Goal: Information Seeking & Learning: Find specific page/section

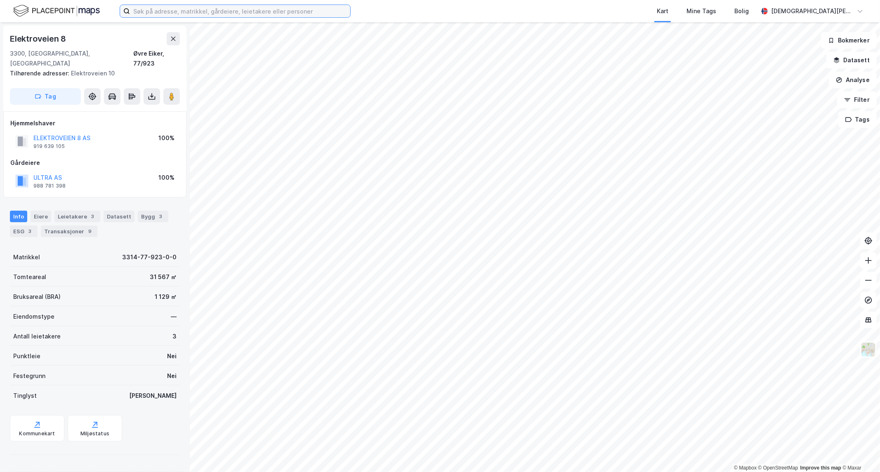
click at [252, 14] on input at bounding box center [240, 11] width 220 height 12
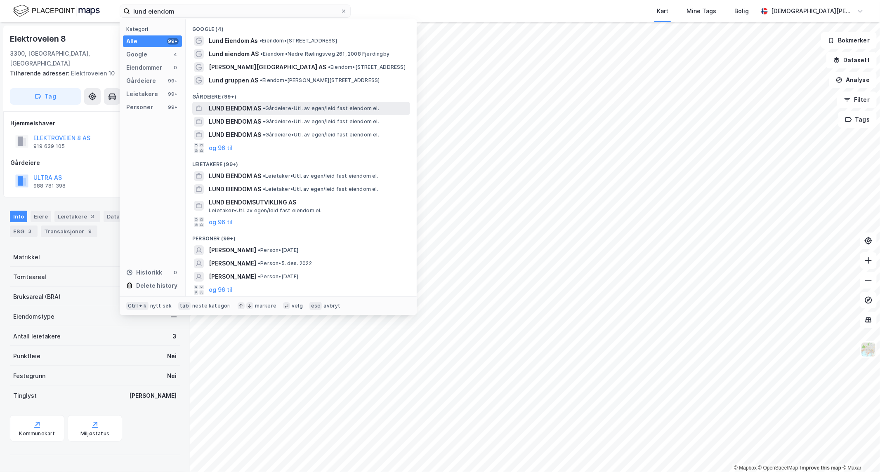
click at [283, 108] on span "• Gårdeiere • Utl. av egen/leid fast eiendom el." at bounding box center [321, 108] width 116 height 7
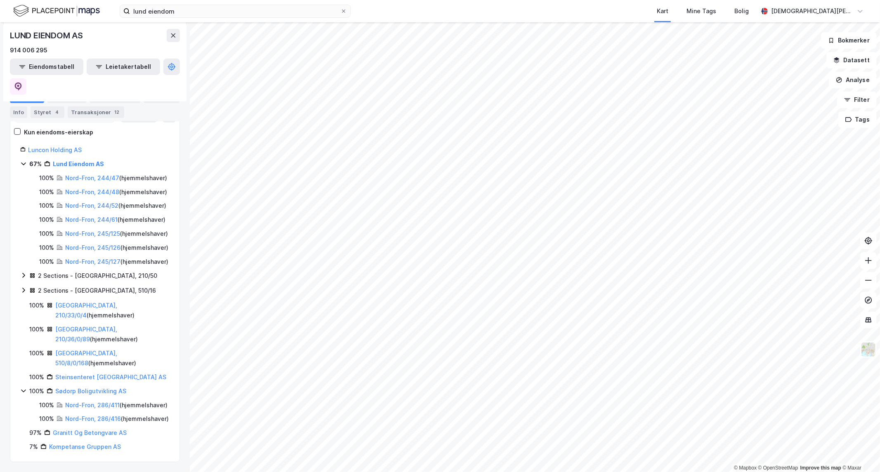
scroll to position [132, 0]
click at [184, 14] on input "lund eiendom" at bounding box center [235, 11] width 210 height 12
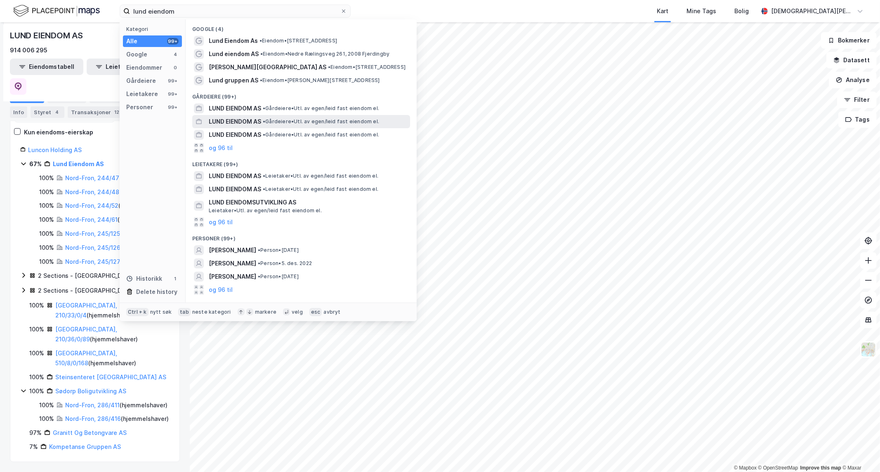
click at [263, 120] on span "•" at bounding box center [264, 121] width 2 height 6
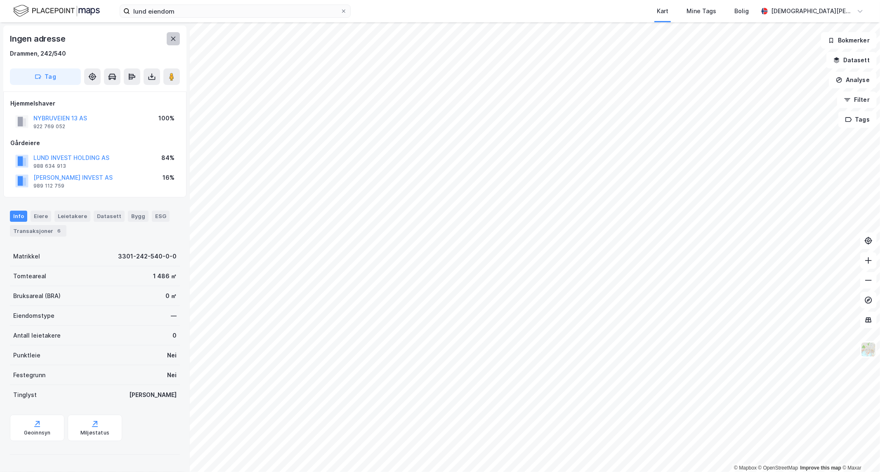
click at [172, 35] on button at bounding box center [173, 38] width 13 height 13
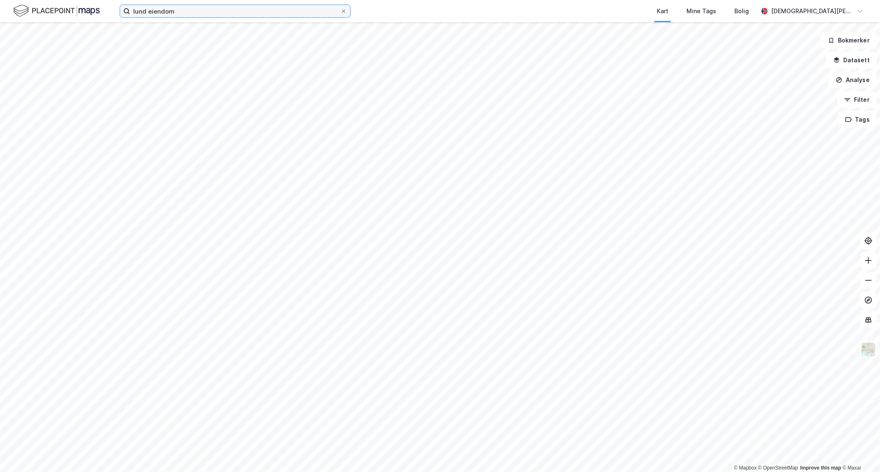
click at [182, 13] on input "lund eiendom" at bounding box center [235, 11] width 210 height 12
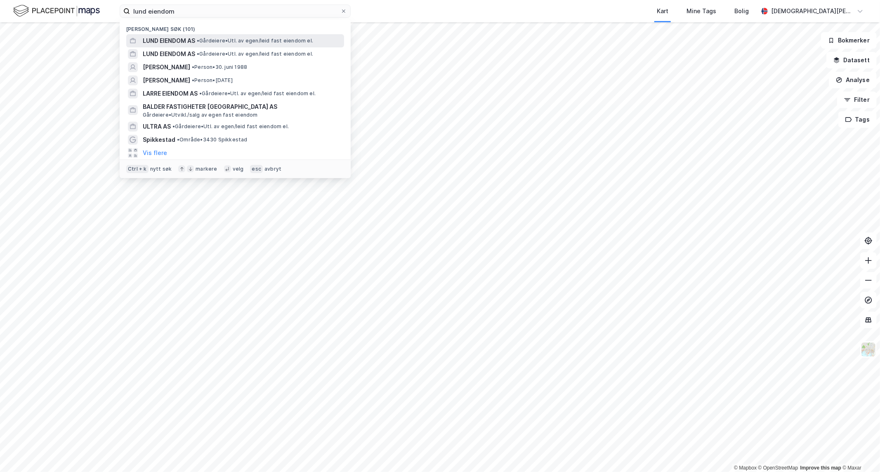
click at [193, 41] on span "LUND EIENDOM AS" at bounding box center [169, 41] width 52 height 10
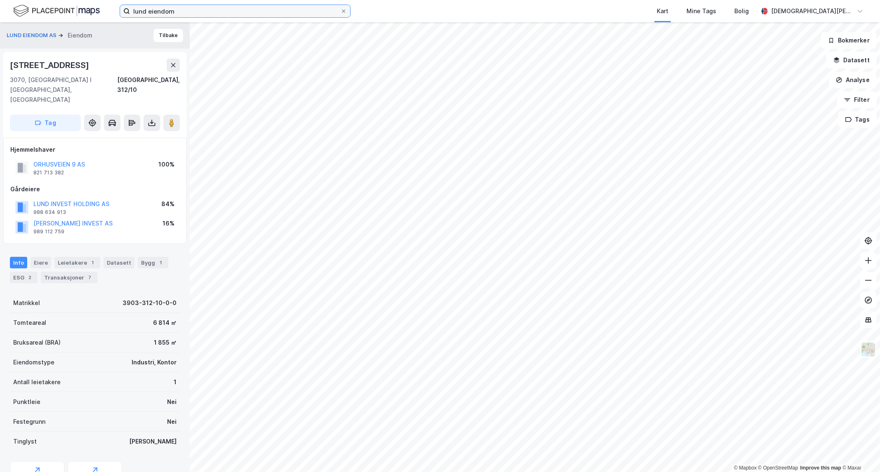
click at [212, 14] on input "lund eiendom" at bounding box center [235, 11] width 210 height 12
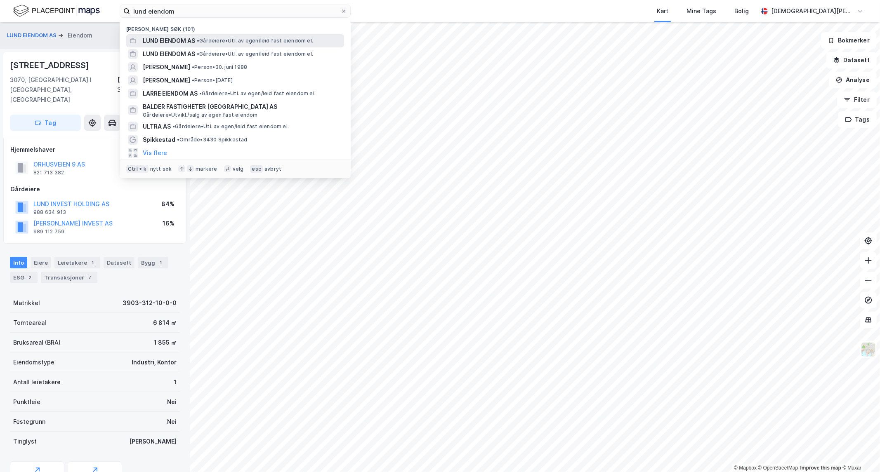
click at [207, 43] on span "• Gårdeiere • Utl. av egen/leid fast eiendom el." at bounding box center [255, 41] width 116 height 7
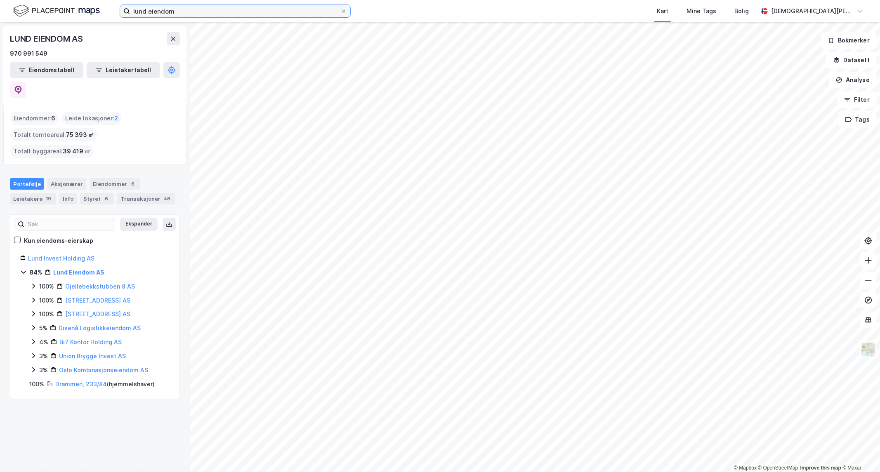
click at [210, 9] on input "lund eiendom" at bounding box center [235, 11] width 210 height 12
click at [239, 12] on input "lund eiendom" at bounding box center [235, 11] width 210 height 12
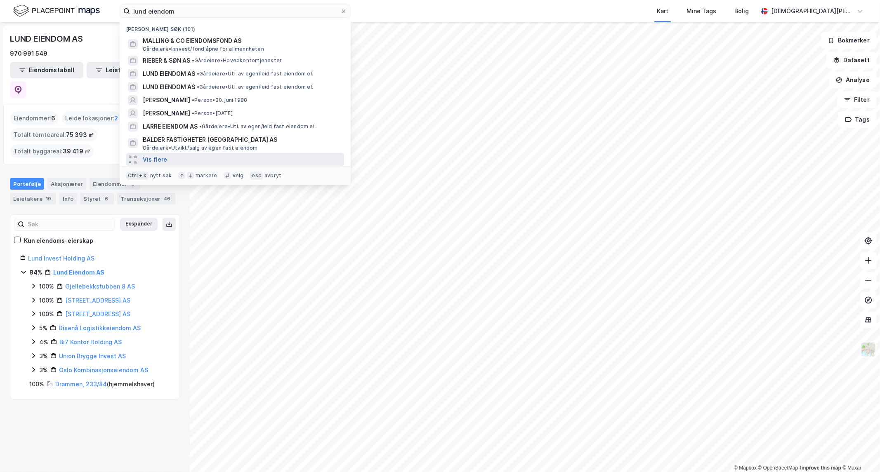
click at [162, 157] on button "Vis flere" at bounding box center [155, 160] width 24 height 10
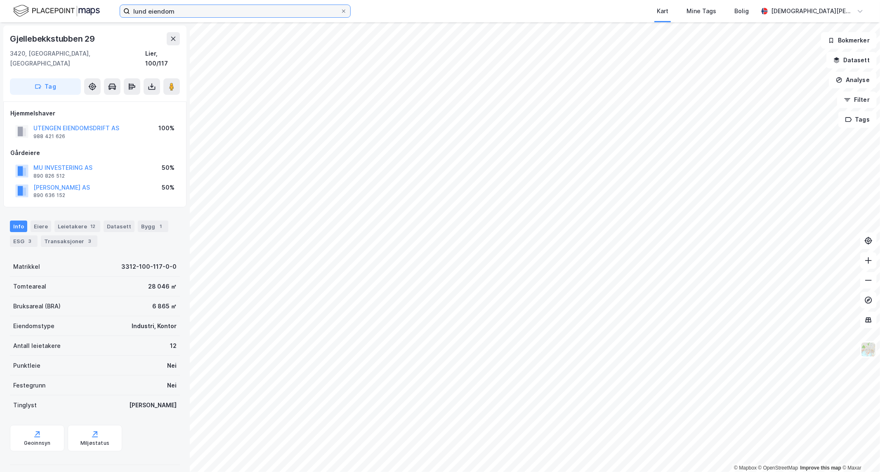
click at [231, 14] on input "lund eiendom" at bounding box center [235, 11] width 210 height 12
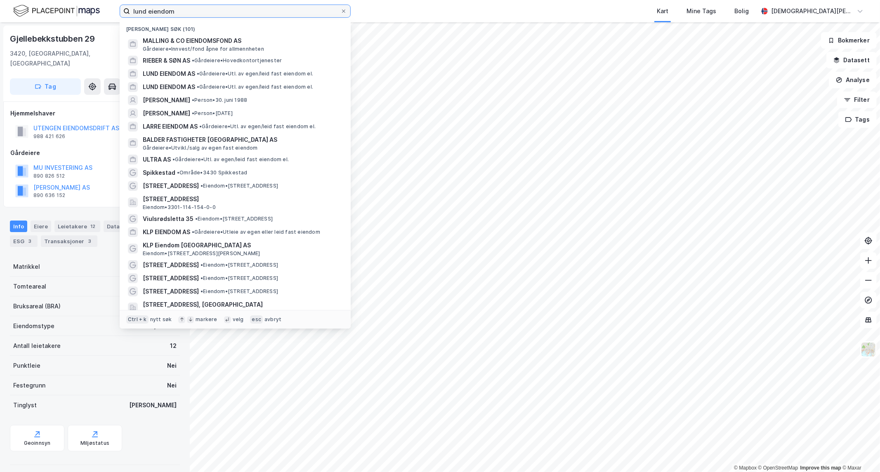
click at [231, 14] on input "lund eiendom" at bounding box center [235, 11] width 210 height 12
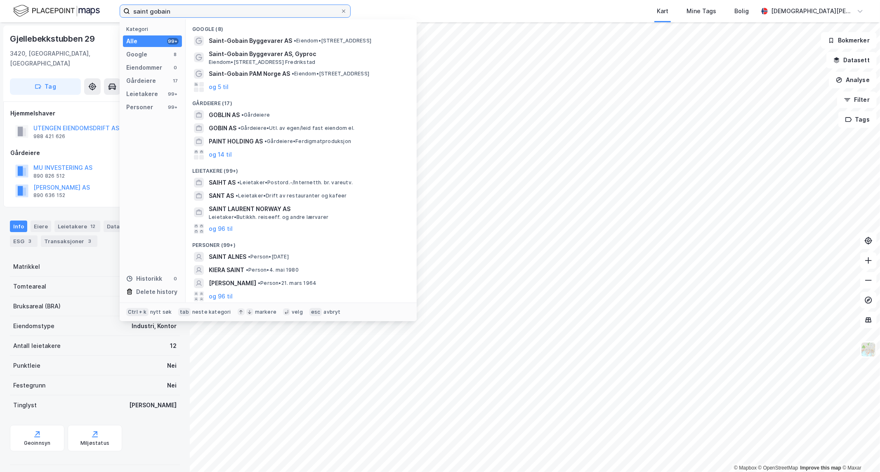
type input "saint gobain"
drag, startPoint x: 345, startPoint y: 9, endPoint x: 299, endPoint y: 7, distance: 46.6
click at [345, 9] on icon at bounding box center [343, 11] width 5 height 5
click at [340, 9] on input "saint gobain" at bounding box center [235, 11] width 210 height 12
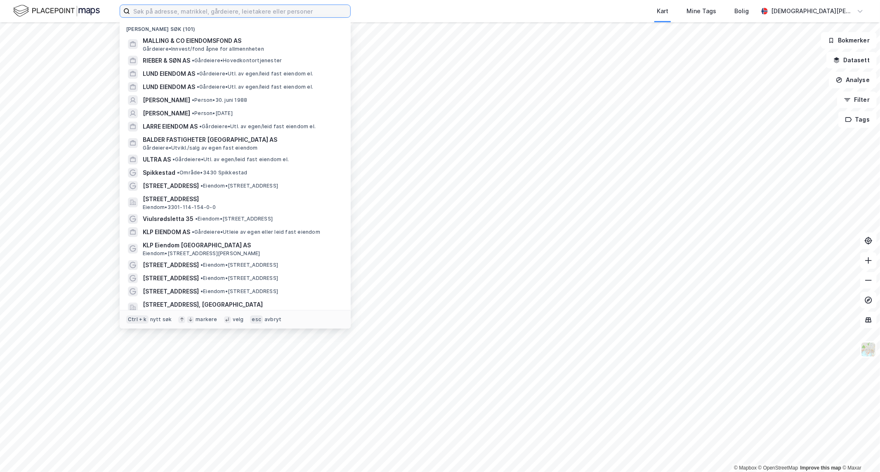
click at [299, 7] on input at bounding box center [240, 11] width 220 height 12
paste input "Markalleen 1"
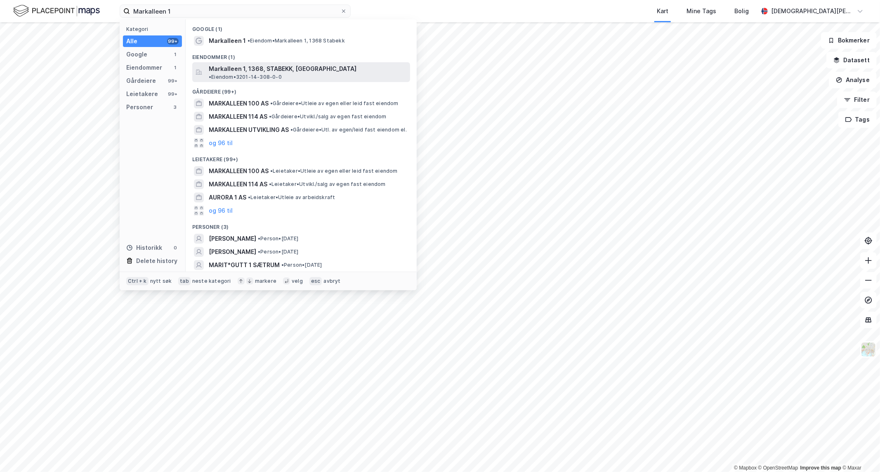
click at [267, 71] on span "Markalleen 1, 1368, STABEKK, [GEOGRAPHIC_DATA]" at bounding box center [283, 69] width 148 height 10
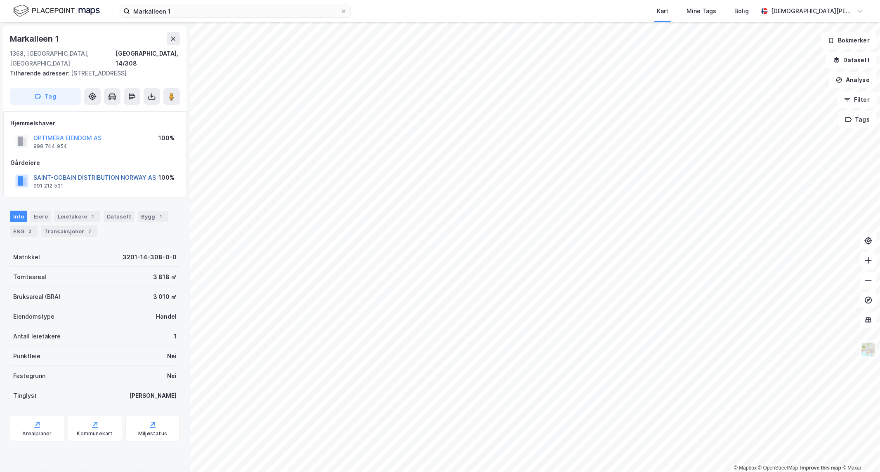
click at [0, 0] on button "SAINT-GOBAIN DISTRIBUTION NORWAY AS" at bounding box center [0, 0] width 0 height 0
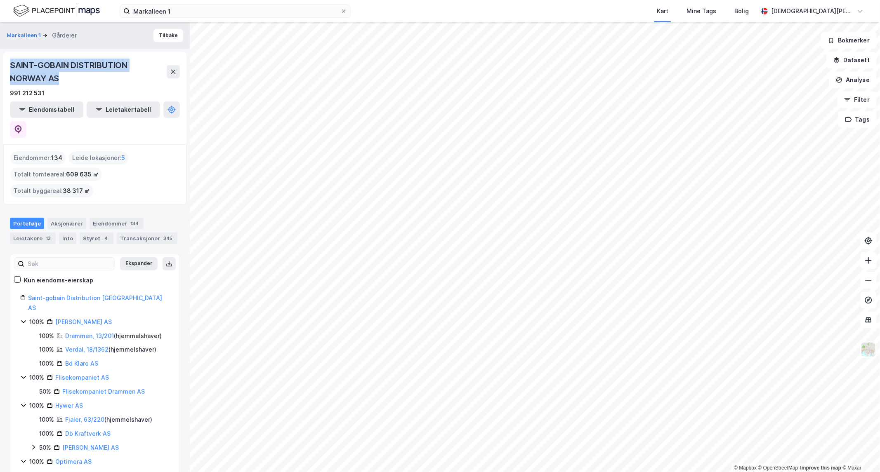
drag, startPoint x: 72, startPoint y: 76, endPoint x: 12, endPoint y: 63, distance: 60.7
click at [12, 63] on div "SAINT-GOBAIN DISTRIBUTION NORWAY AS" at bounding box center [88, 72] width 157 height 26
copy div "SAINT-GOBAIN DISTRIBUTION NORWAY AS"
drag, startPoint x: 112, startPoint y: 295, endPoint x: 55, endPoint y: 296, distance: 57.0
click at [55, 285] on div "100% [PERSON_NAME] AS" at bounding box center [99, 322] width 140 height 10
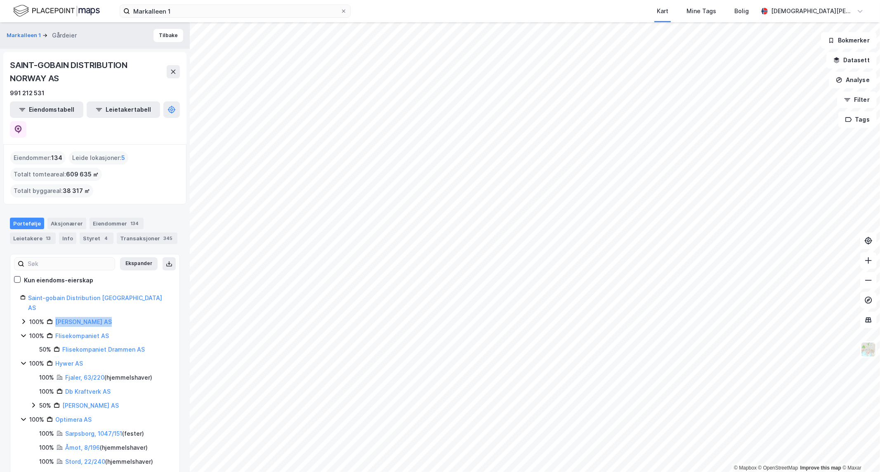
copy link "[PERSON_NAME] AS"
click at [23, 285] on icon at bounding box center [23, 322] width 7 height 7
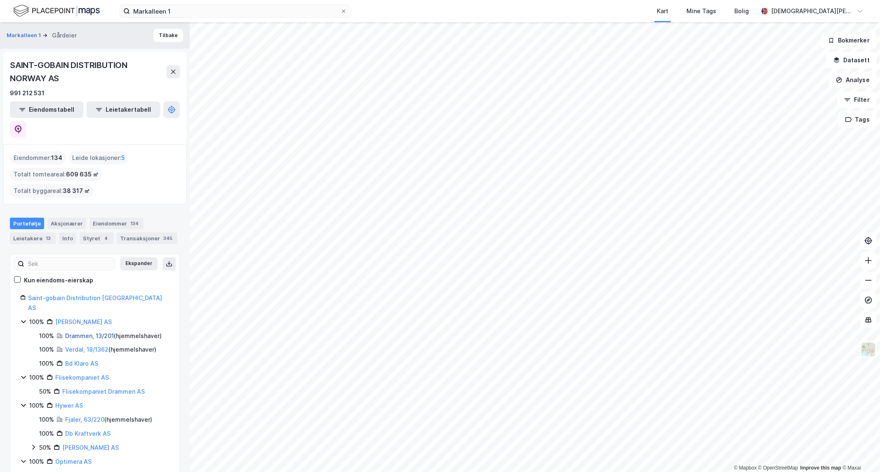
click at [87, 285] on link "Drammen, 13/201" at bounding box center [89, 336] width 49 height 7
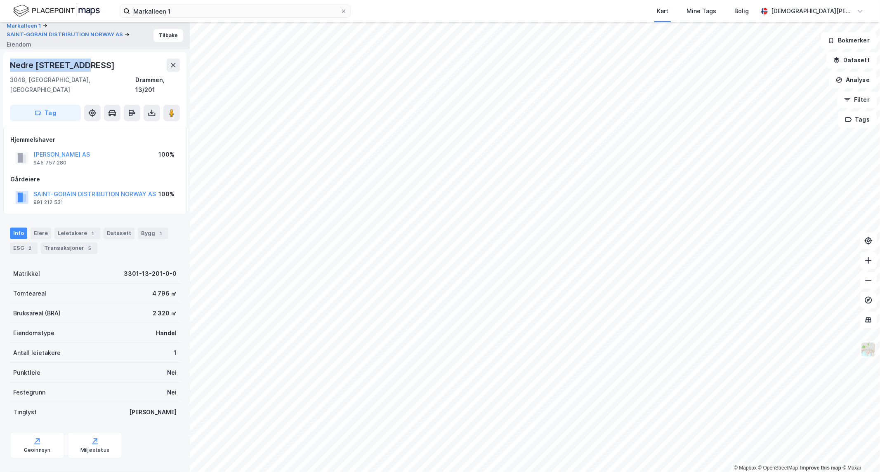
drag, startPoint x: 95, startPoint y: 64, endPoint x: 9, endPoint y: 62, distance: 86.2
click at [9, 62] on div "Nedre [STREET_ADDRESS]" at bounding box center [94, 90] width 183 height 76
copy div "Nedre [STREET_ADDRESS]"
click at [161, 37] on button "Tilbake" at bounding box center [168, 35] width 30 height 13
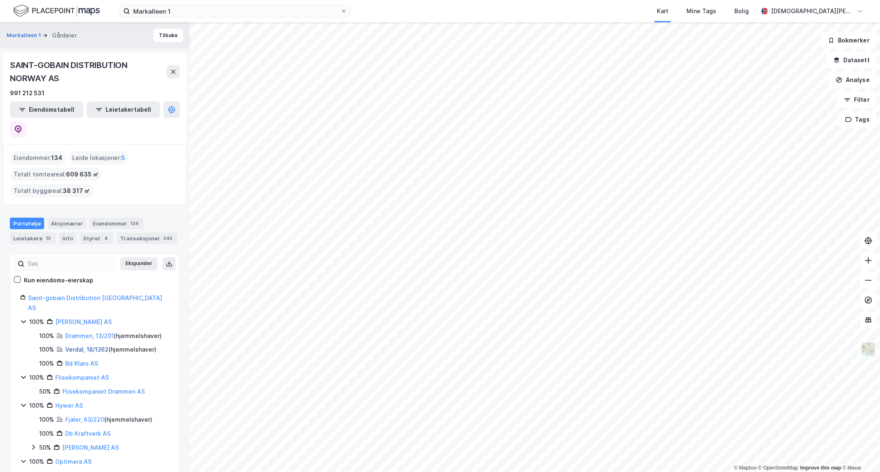
click at [82, 285] on link "Verdal, 18/1362" at bounding box center [86, 349] width 43 height 7
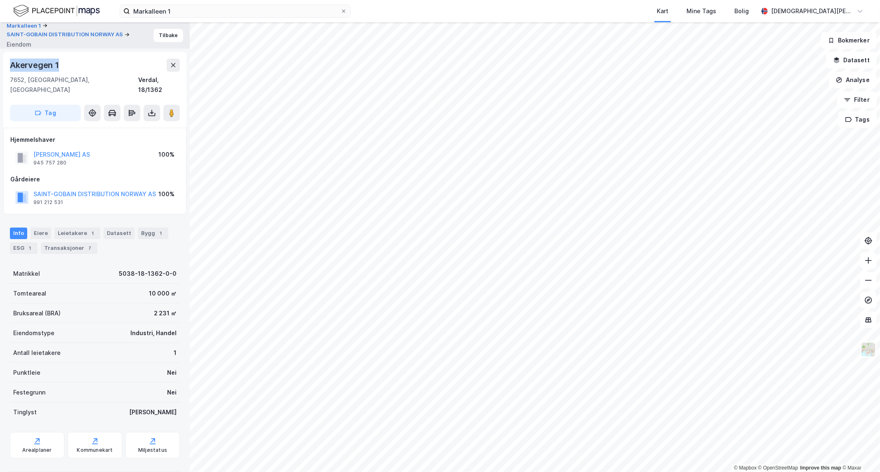
drag, startPoint x: 60, startPoint y: 60, endPoint x: 0, endPoint y: 67, distance: 60.3
click at [0, 67] on div "Markalleen 1 SAINT-GOBAIN DISTRIBUTION [GEOGRAPHIC_DATA] AS Eiendom Tilbake [ST…" at bounding box center [95, 247] width 190 height 450
copy div "Akervegen 1"
click at [166, 38] on button "Tilbake" at bounding box center [168, 35] width 30 height 13
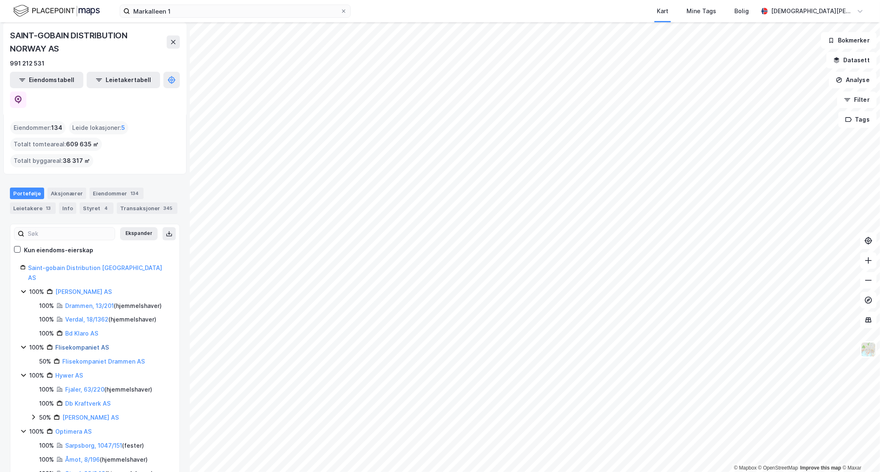
scroll to position [46, 0]
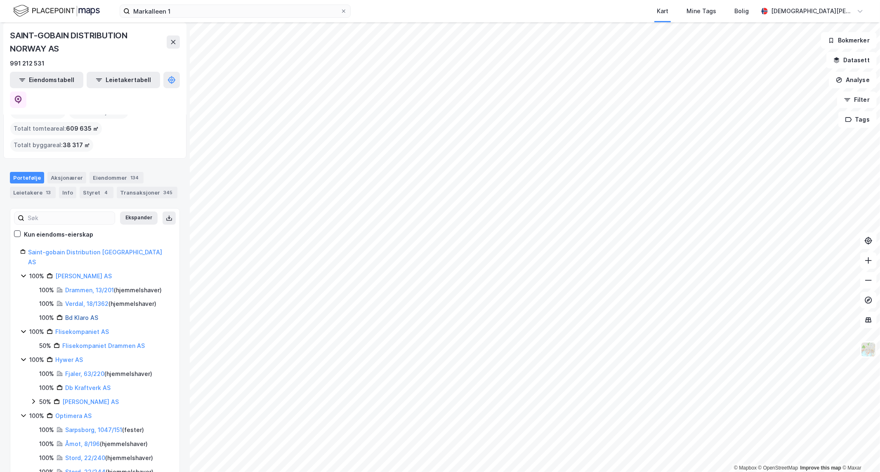
click at [81, 285] on link "Bd Klaro AS" at bounding box center [81, 317] width 33 height 7
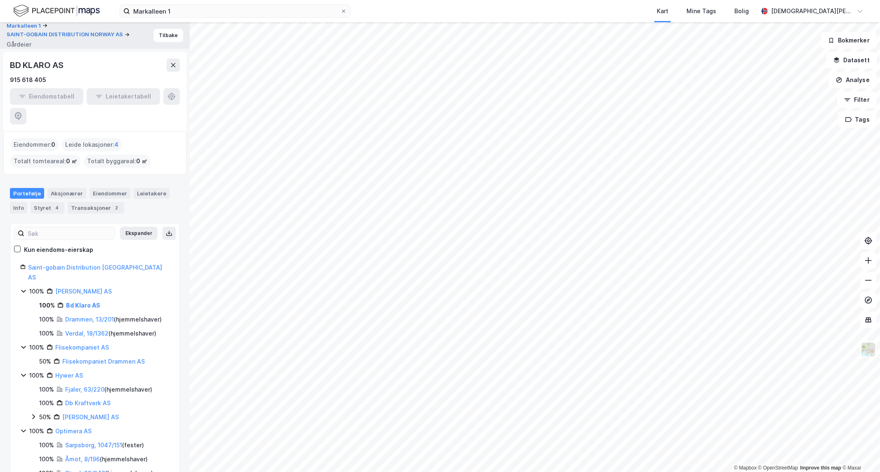
scroll to position [46, 0]
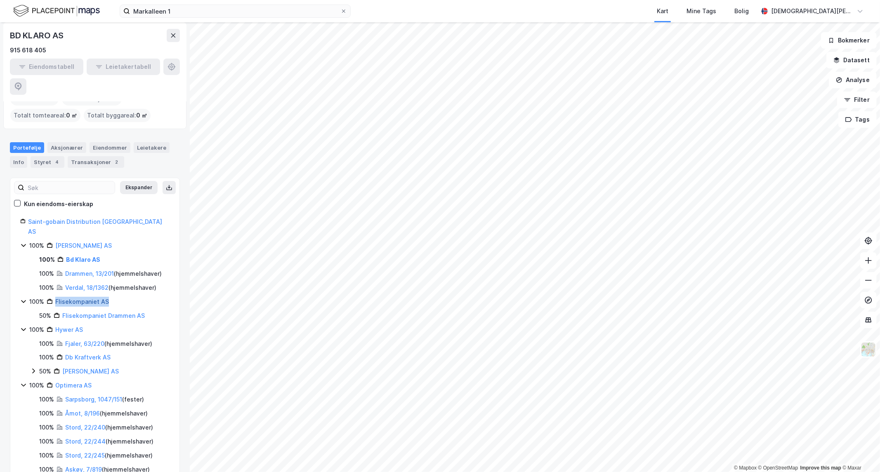
drag, startPoint x: 117, startPoint y: 271, endPoint x: 56, endPoint y: 272, distance: 61.1
click at [56, 285] on div "100% Flisekompaniet AS" at bounding box center [99, 302] width 140 height 10
copy link "Flisekompaniet AS"
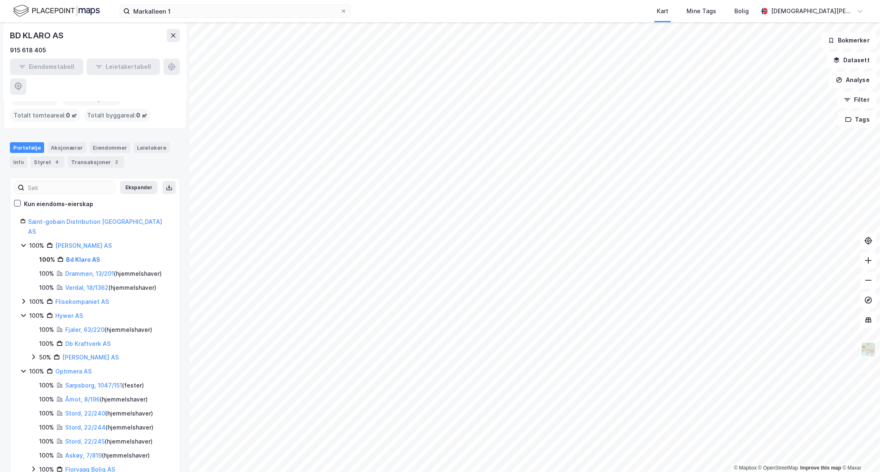
click at [25, 285] on icon at bounding box center [23, 301] width 7 height 7
click at [89, 285] on link "Flisekompaniet Drammen AS" at bounding box center [103, 315] width 83 height 7
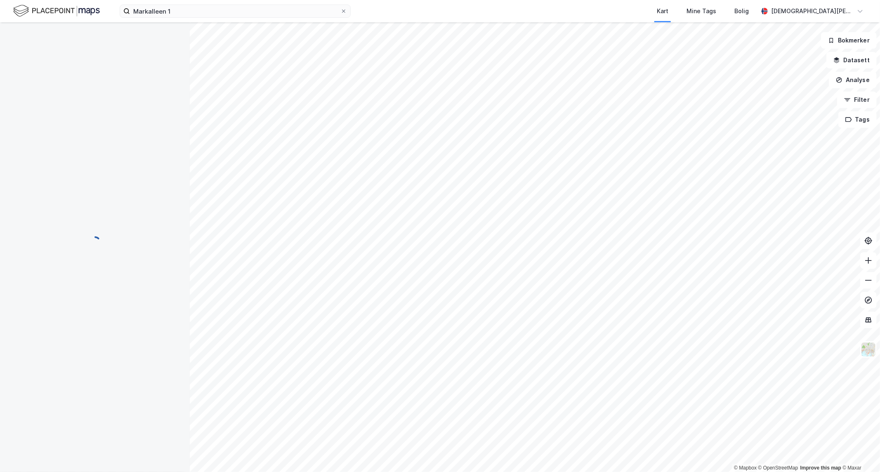
scroll to position [0, 0]
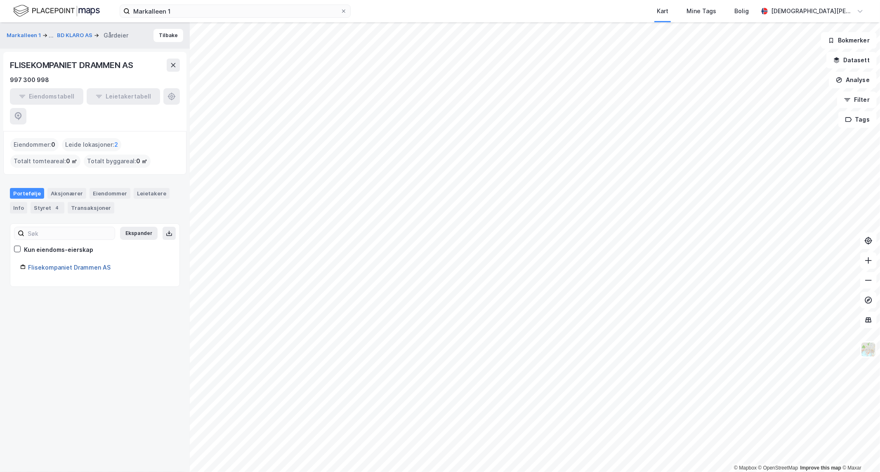
click at [81, 264] on link "Flisekompaniet Drammen AS" at bounding box center [69, 267] width 83 height 7
click at [88, 264] on link "Flisekompaniet Drammen AS" at bounding box center [69, 267] width 83 height 7
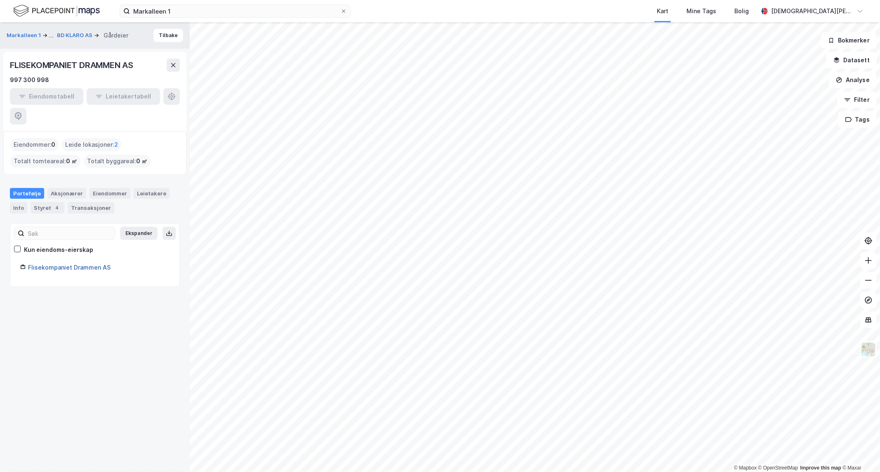
click at [88, 264] on link "Flisekompaniet Drammen AS" at bounding box center [69, 267] width 83 height 7
click at [68, 264] on link "Flisekompaniet Drammen AS" at bounding box center [69, 267] width 83 height 7
click at [167, 38] on button "Tilbake" at bounding box center [168, 35] width 30 height 13
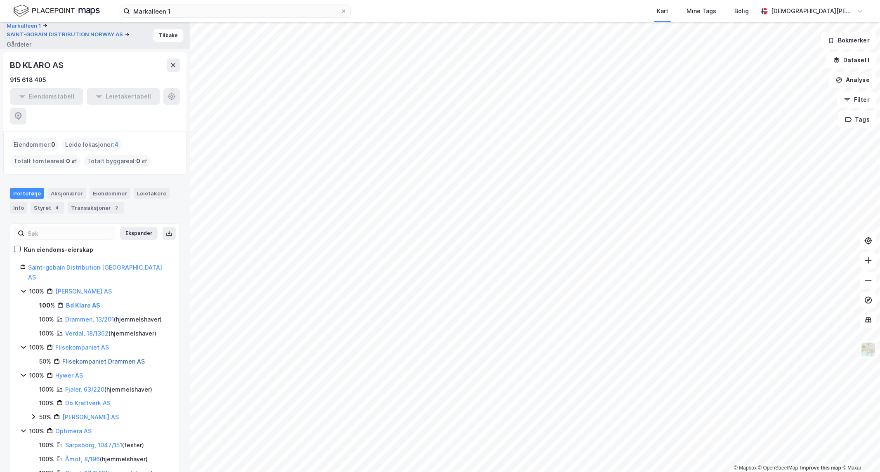
click at [82, 285] on link "Flisekompaniet Drammen AS" at bounding box center [103, 361] width 83 height 7
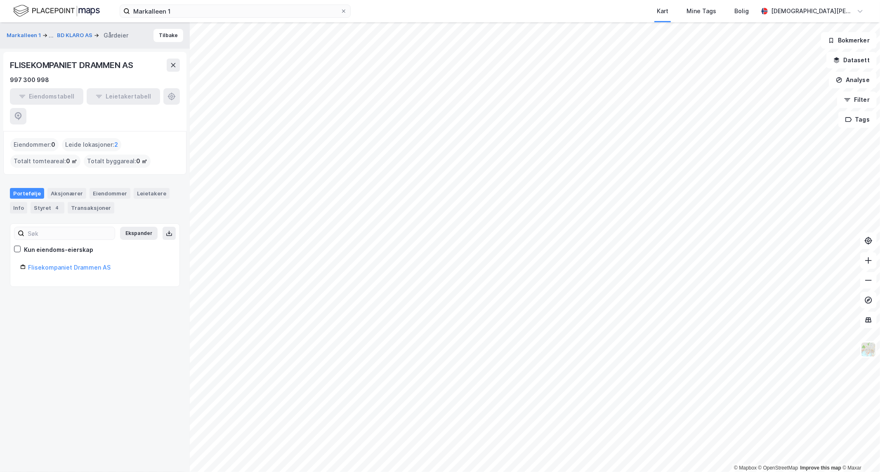
click at [75, 263] on div "Flisekompaniet Drammen AS" at bounding box center [99, 268] width 142 height 10
click at [163, 35] on button "Tilbake" at bounding box center [168, 35] width 30 height 13
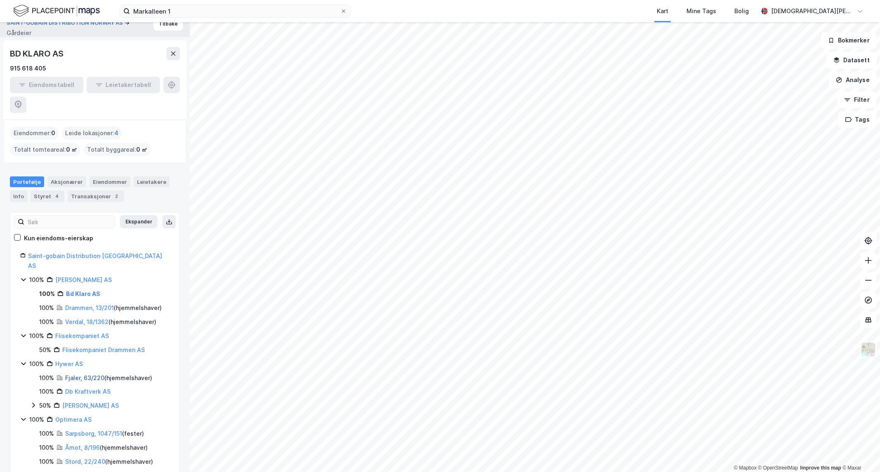
scroll to position [46, 0]
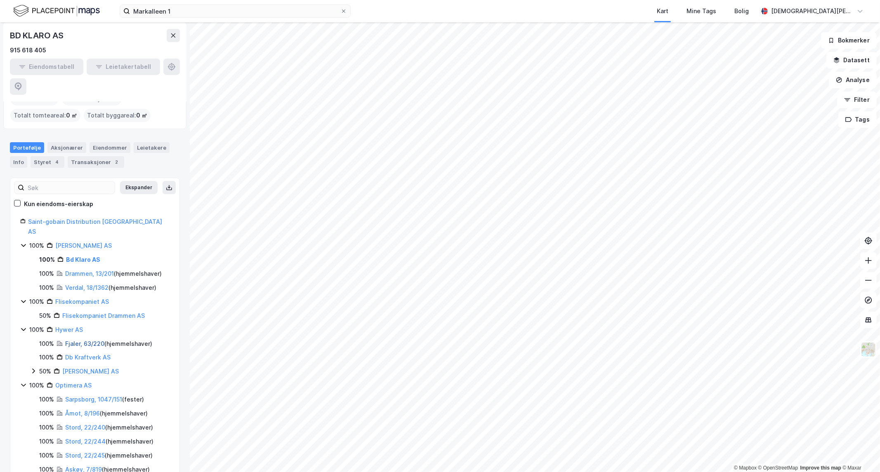
click at [81, 285] on link "Fjaler, 63/220" at bounding box center [84, 343] width 39 height 7
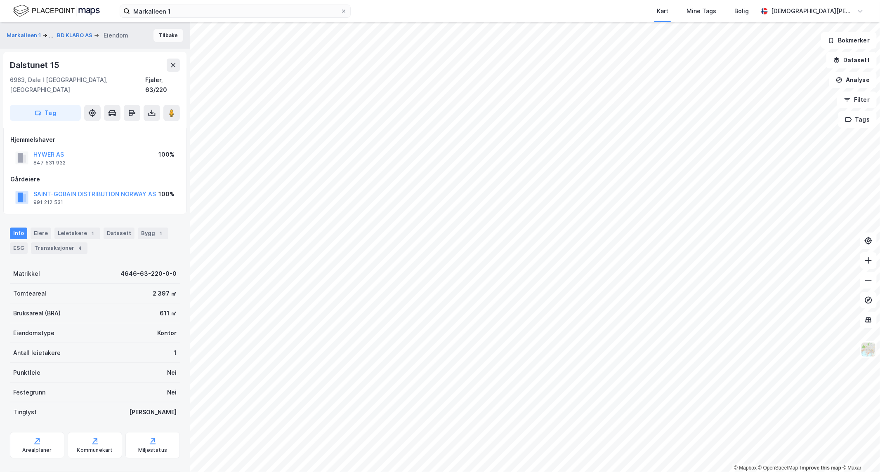
click at [163, 30] on button "Tilbake" at bounding box center [168, 35] width 30 height 13
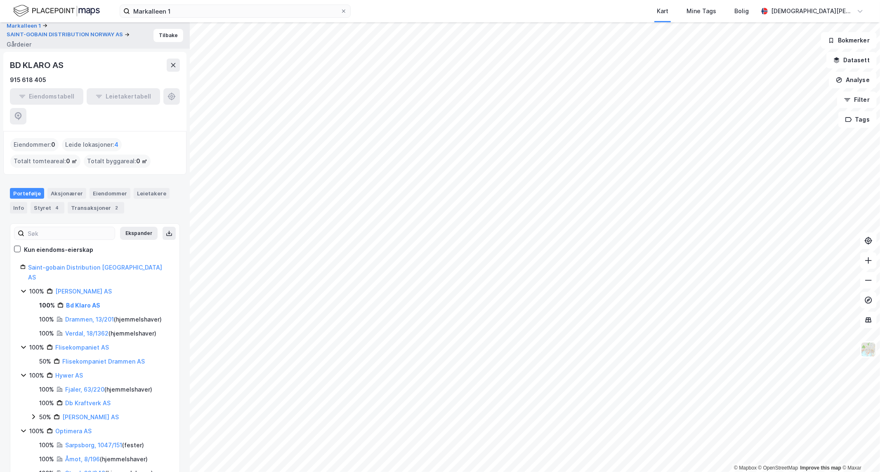
click at [73, 285] on div "Verdal, 18/1362 ( hjemmelshaver )" at bounding box center [110, 334] width 91 height 10
click at [77, 285] on link "Verdal, 18/1362" at bounding box center [86, 333] width 43 height 7
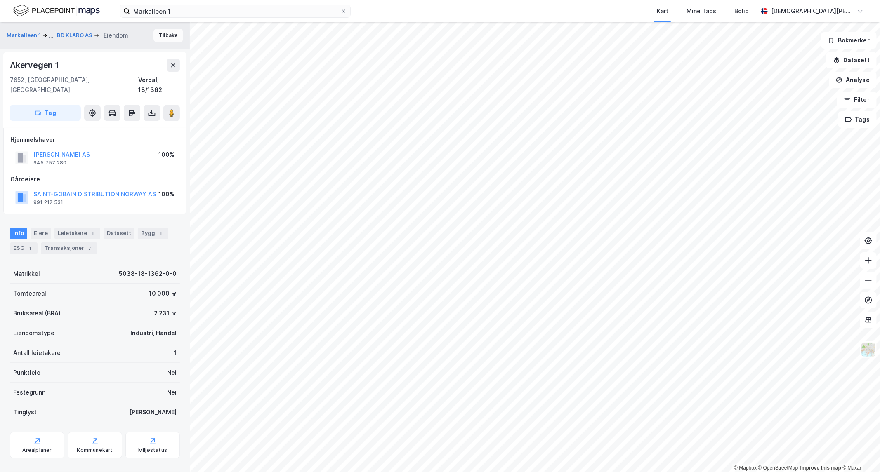
click at [161, 36] on button "Tilbake" at bounding box center [168, 35] width 30 height 13
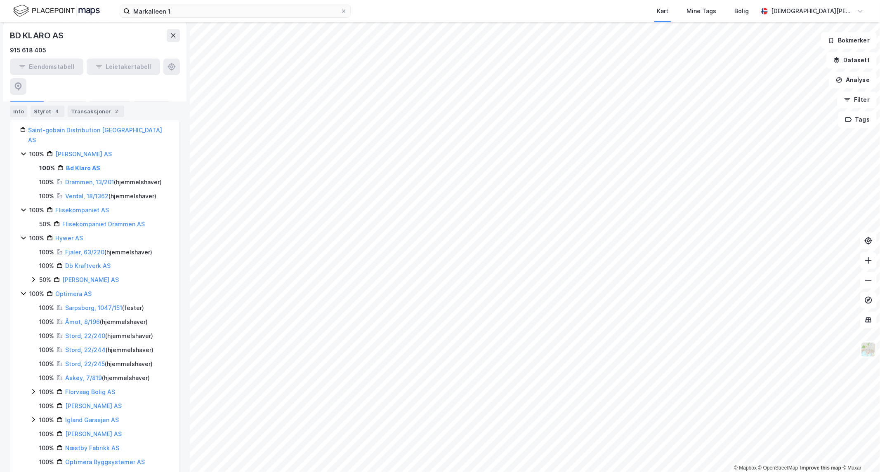
scroll to position [183, 0]
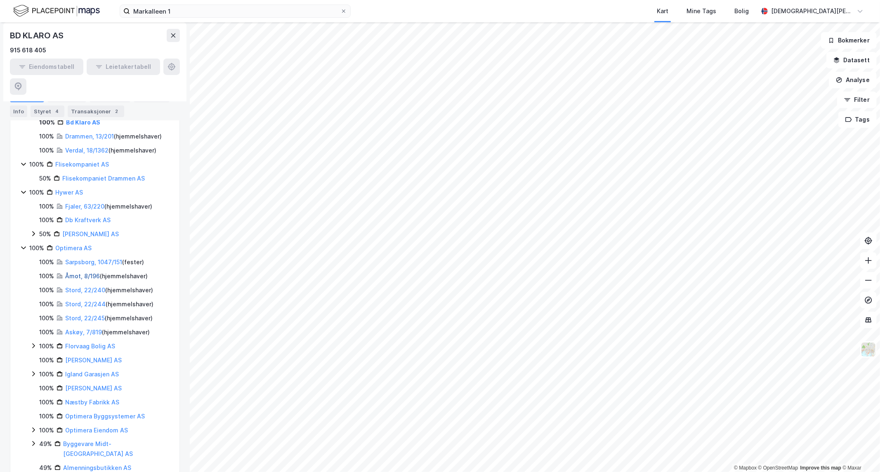
click at [87, 273] on link "Åmot, 8/196" at bounding box center [82, 276] width 35 height 7
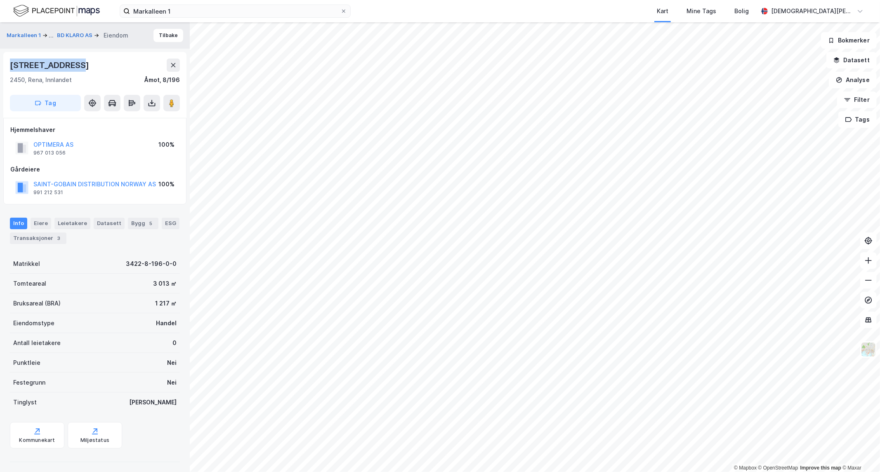
drag, startPoint x: 63, startPoint y: 59, endPoint x: 0, endPoint y: 64, distance: 62.9
click at [0, 64] on div "Markalleen 1 ... BD KLARO AS Eiendom Tilbake [STREET_ADDRESS] Hjemmelshaver OPT…" at bounding box center [95, 247] width 190 height 450
copy div "[STREET_ADDRESS]"
click at [159, 38] on button "Tilbake" at bounding box center [168, 35] width 30 height 13
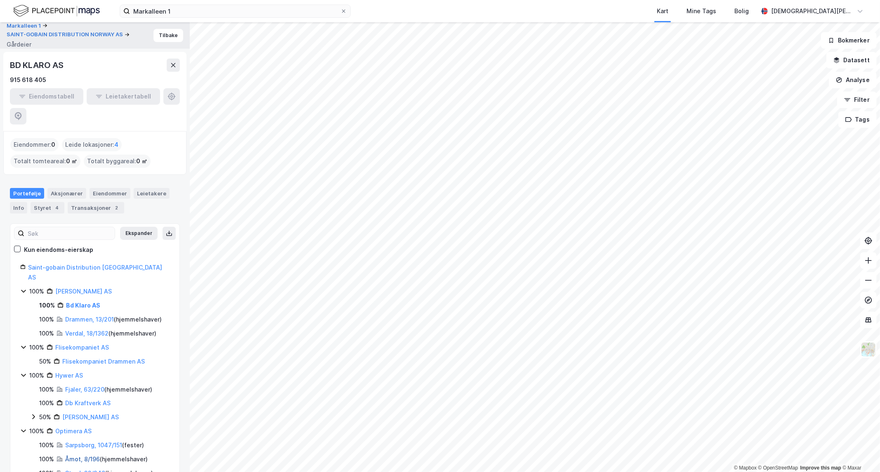
click at [87, 285] on link "Åmot, 8/196" at bounding box center [82, 459] width 35 height 7
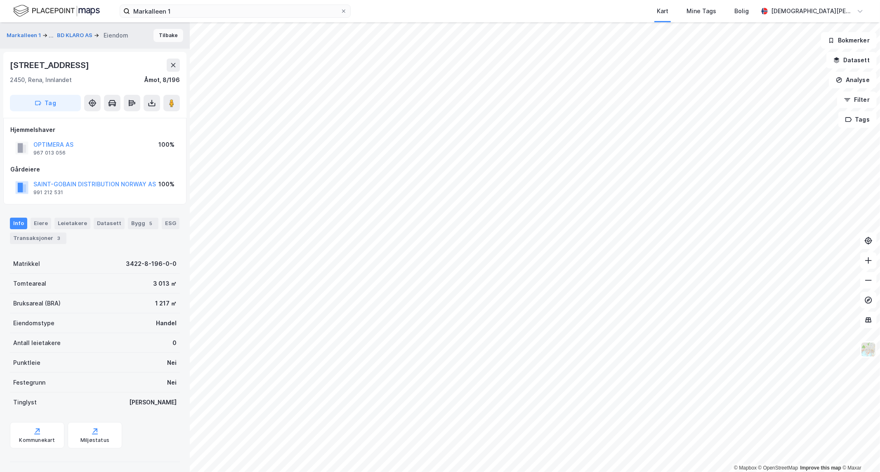
click at [168, 36] on button "Tilbake" at bounding box center [168, 35] width 30 height 13
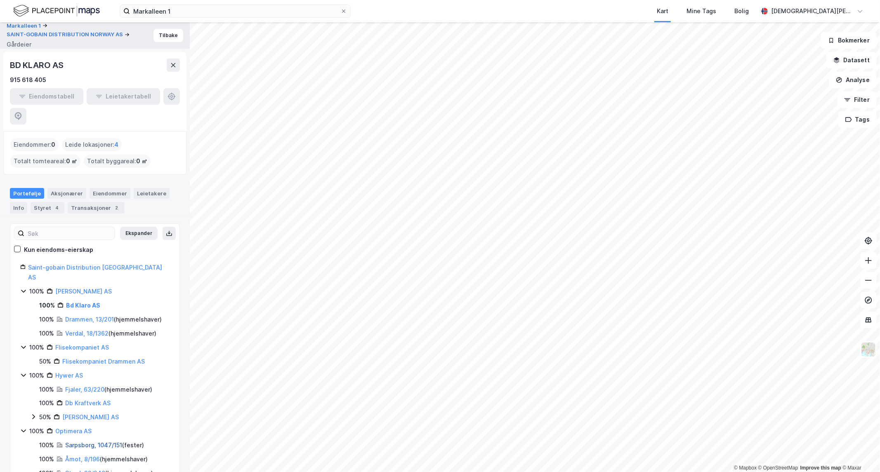
click at [91, 285] on link "Sarpsborg, 1047/151" at bounding box center [93, 445] width 57 height 7
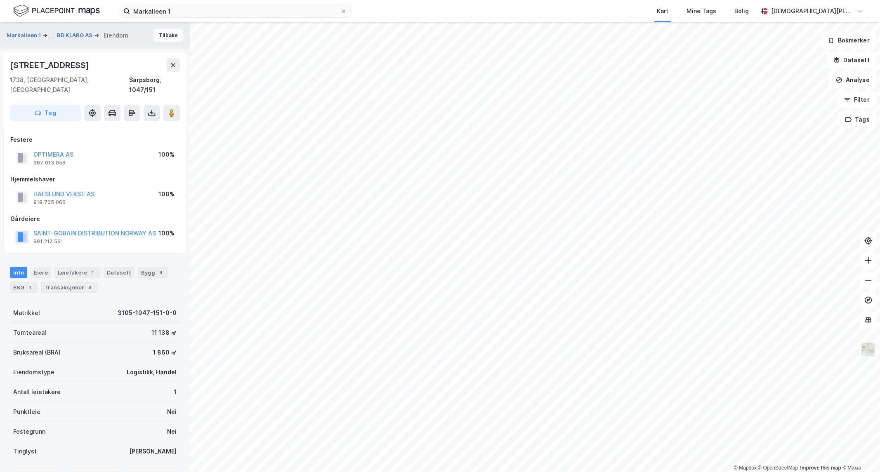
click at [163, 31] on button "Tilbake" at bounding box center [168, 35] width 30 height 13
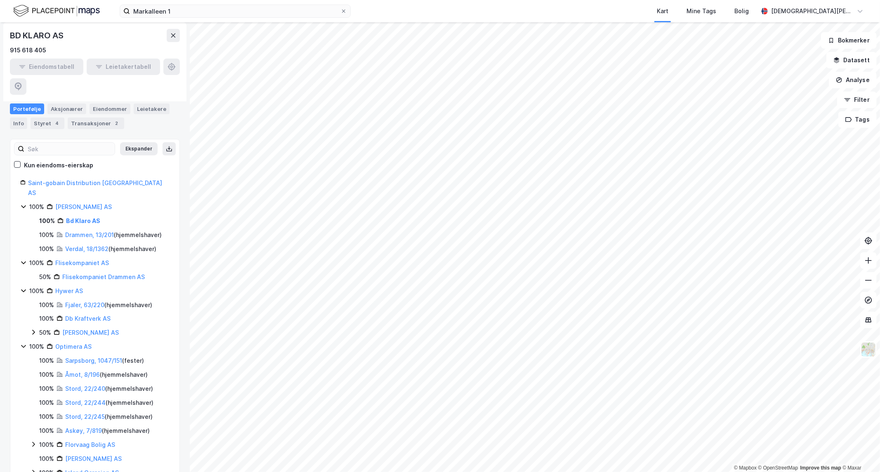
scroll to position [92, 0]
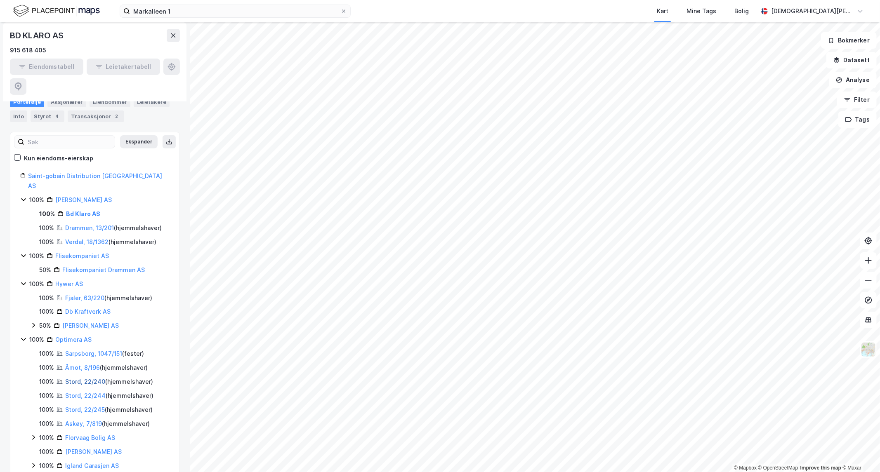
click at [83, 285] on link "Stord, 22/240" at bounding box center [85, 381] width 40 height 7
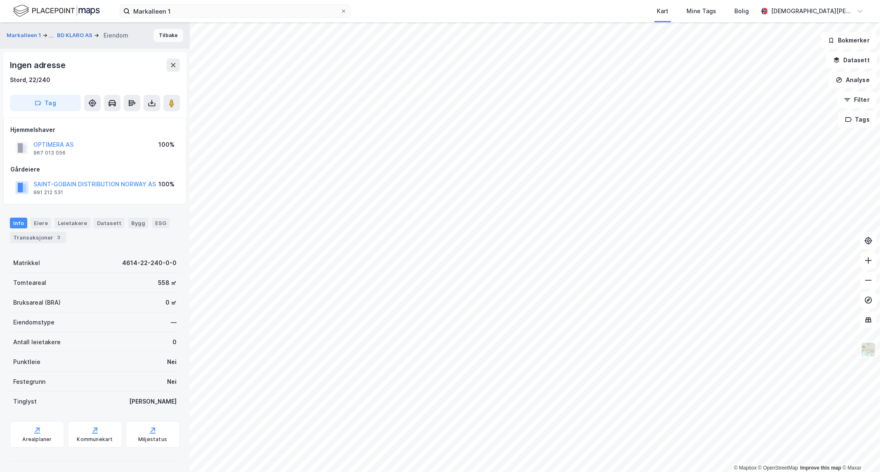
click at [161, 32] on button "Tilbake" at bounding box center [168, 35] width 30 height 13
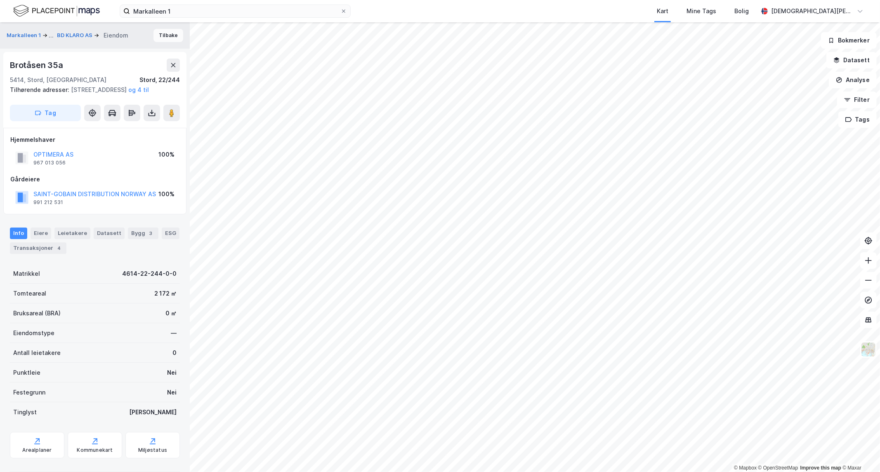
click at [155, 38] on button "Tilbake" at bounding box center [168, 35] width 30 height 13
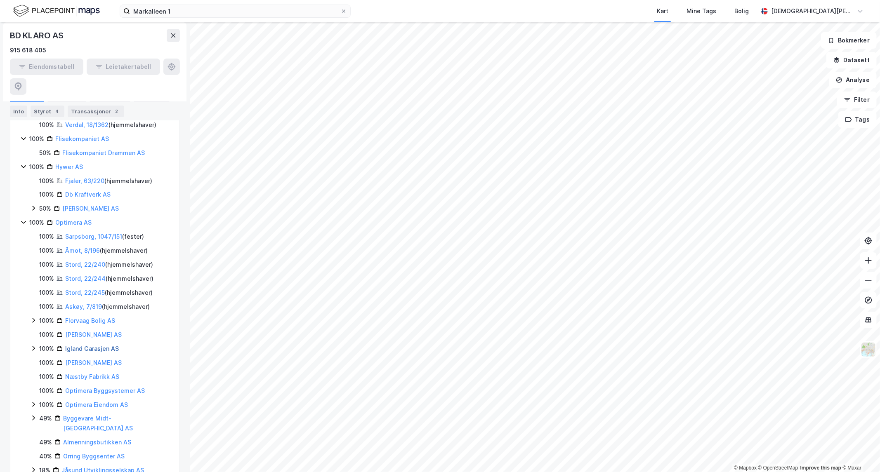
scroll to position [229, 0]
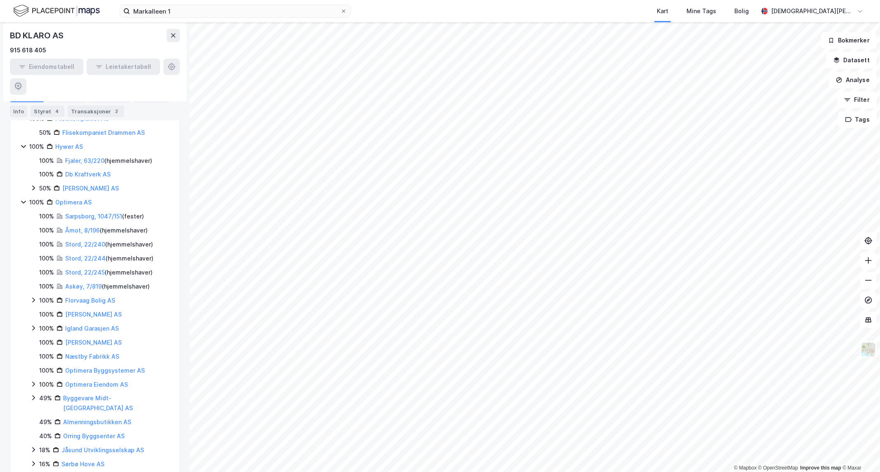
click at [31, 285] on icon at bounding box center [33, 384] width 7 height 7
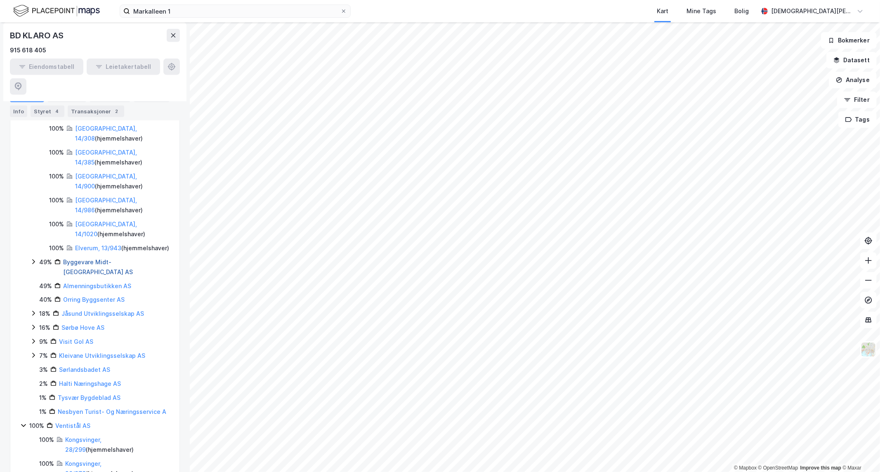
scroll to position [538, 0]
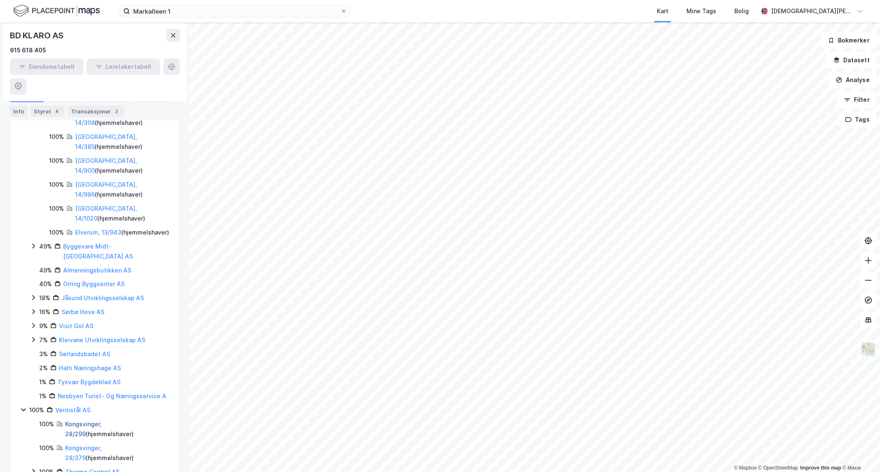
click at [88, 285] on link "Kongsvinger, 28/299" at bounding box center [83, 429] width 36 height 17
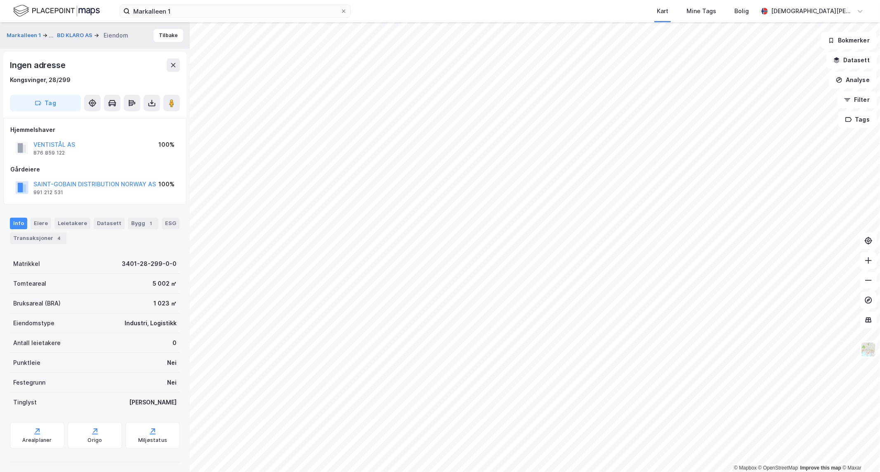
click at [163, 28] on div "Markalleen 1 ... BD KLARO AS [PERSON_NAME]" at bounding box center [95, 35] width 190 height 26
click at [160, 33] on button "Tilbake" at bounding box center [168, 35] width 30 height 13
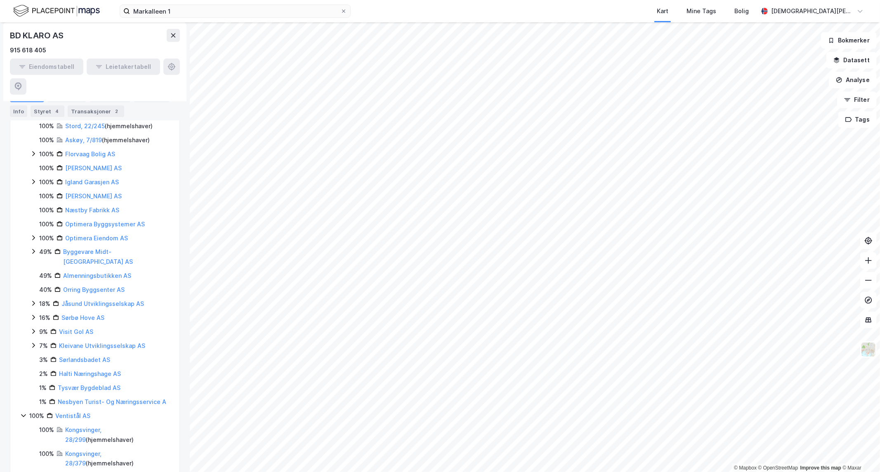
scroll to position [380, 0]
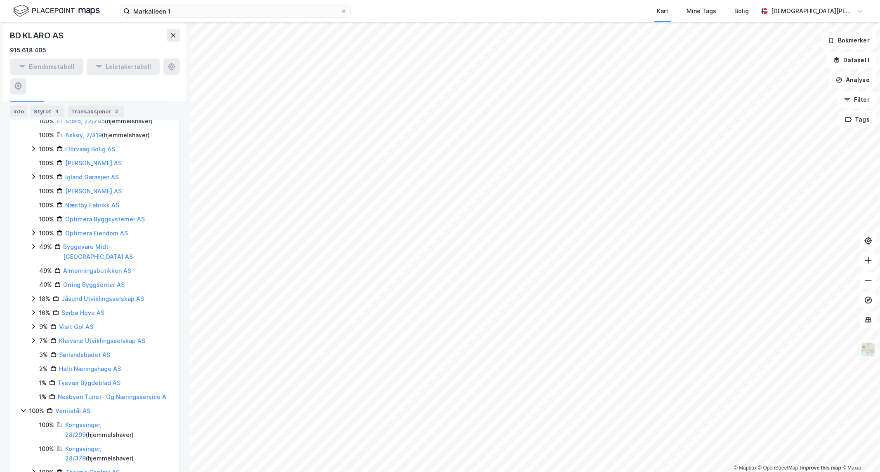
click at [22, 285] on icon at bounding box center [23, 411] width 5 height 3
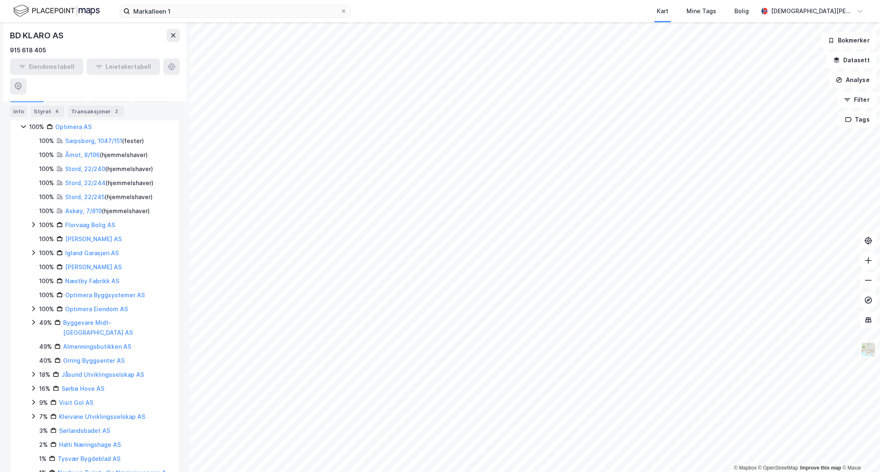
click at [32, 285] on icon at bounding box center [33, 416] width 7 height 7
click at [34, 285] on icon at bounding box center [33, 322] width 7 height 7
click at [33, 285] on icon at bounding box center [33, 322] width 7 height 7
click at [34, 250] on icon at bounding box center [33, 252] width 2 height 5
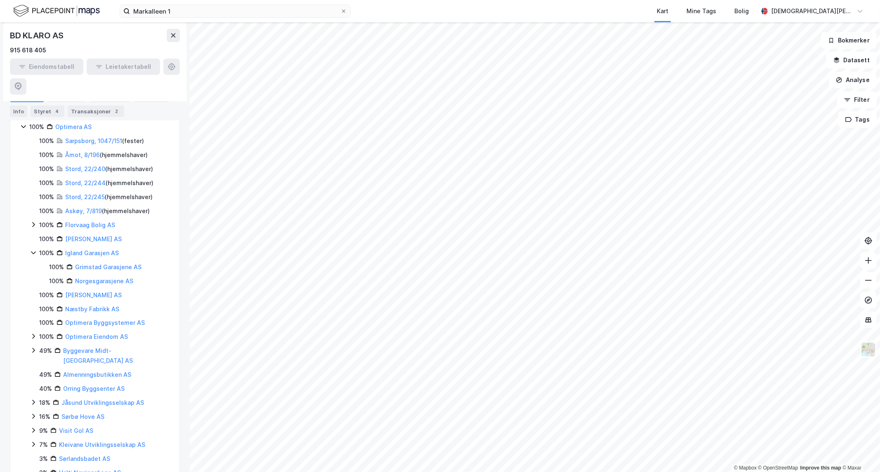
click at [34, 250] on icon at bounding box center [33, 253] width 7 height 7
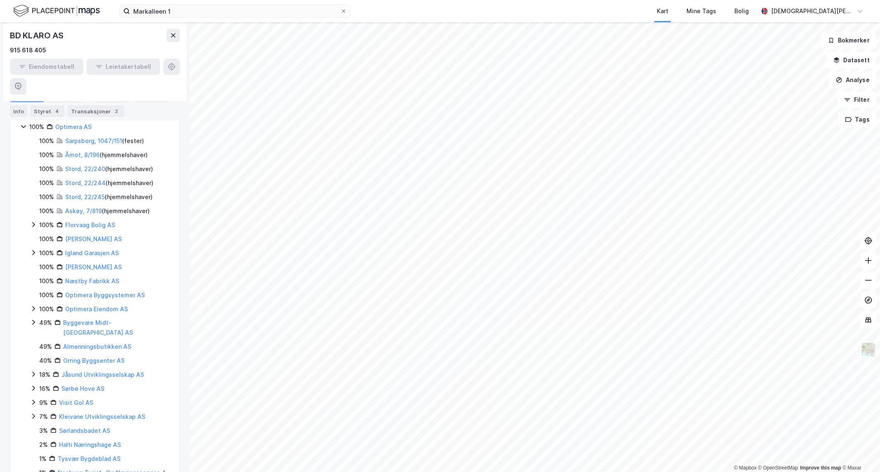
click at [32, 285] on icon at bounding box center [33, 309] width 7 height 7
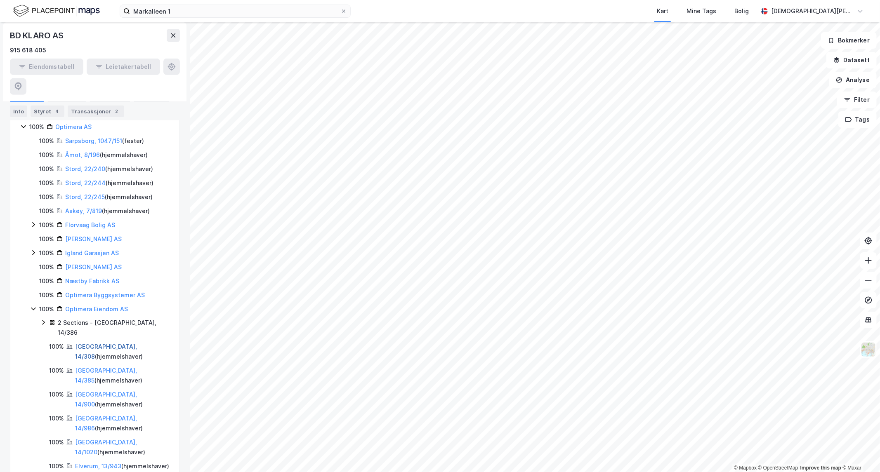
click at [102, 285] on link "[GEOGRAPHIC_DATA], 14/308" at bounding box center [106, 351] width 62 height 17
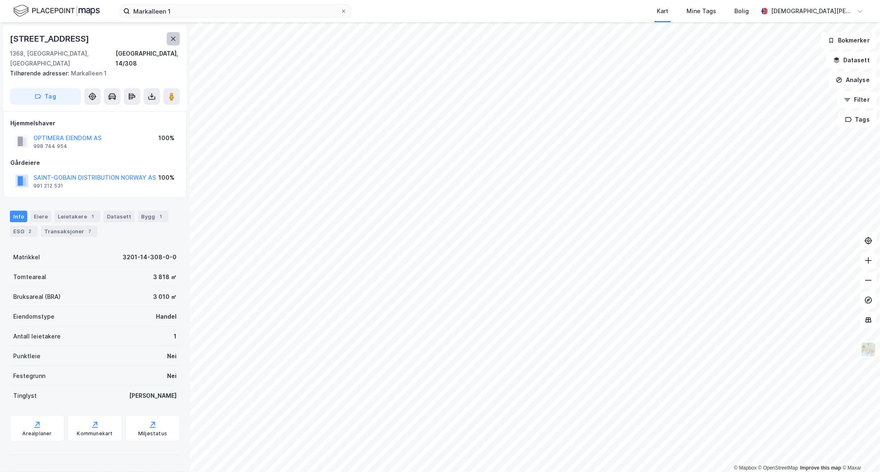
click at [171, 37] on icon at bounding box center [173, 39] width 5 height 4
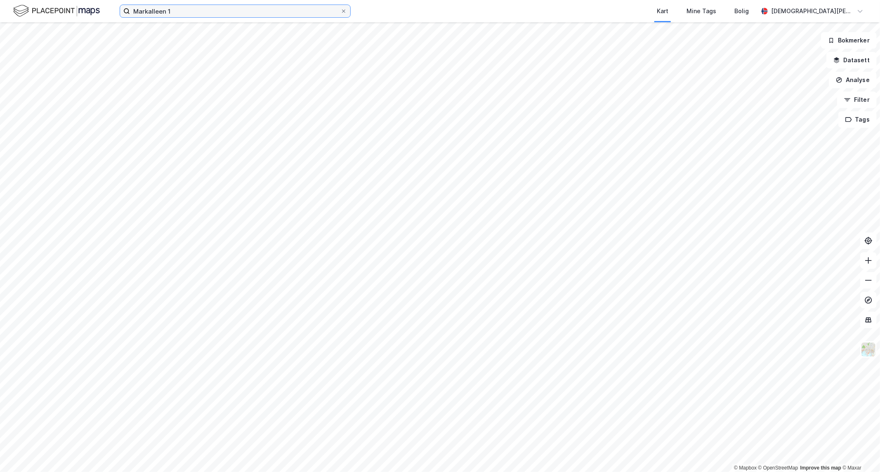
click at [180, 12] on input "Markalleen 1" at bounding box center [235, 11] width 210 height 12
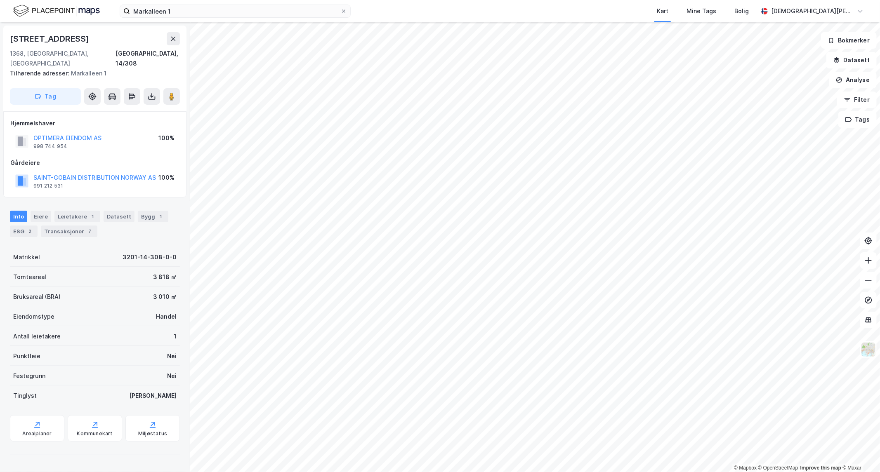
click at [107, 173] on div "SAINT-GOBAIN DISTRIBUTION NORWAY AS" at bounding box center [94, 178] width 123 height 10
click at [0, 0] on button "SAINT-GOBAIN DISTRIBUTION NORWAY AS" at bounding box center [0, 0] width 0 height 0
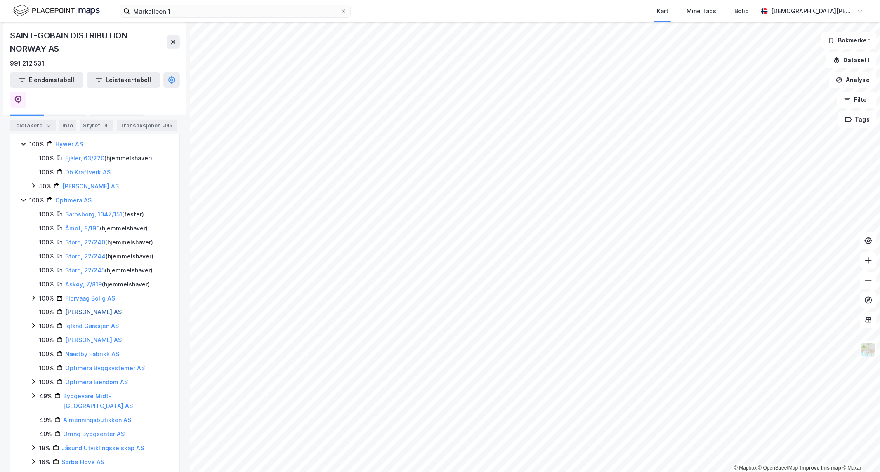
scroll to position [275, 0]
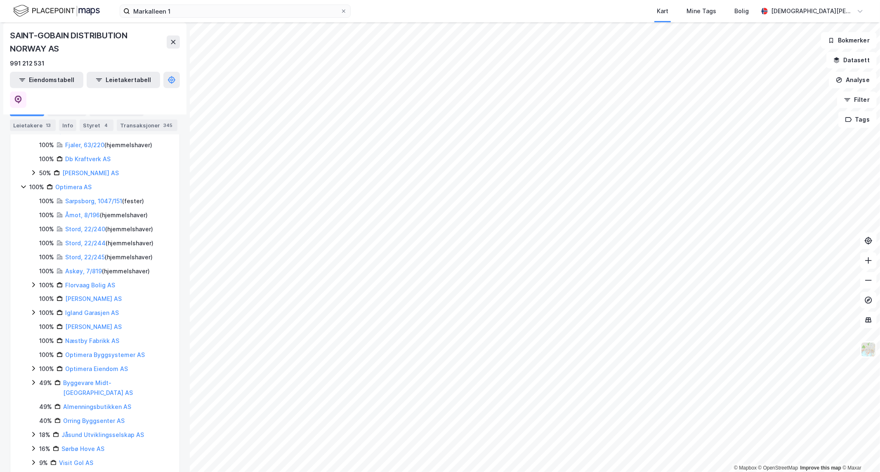
click at [35, 285] on icon at bounding box center [33, 383] width 7 height 7
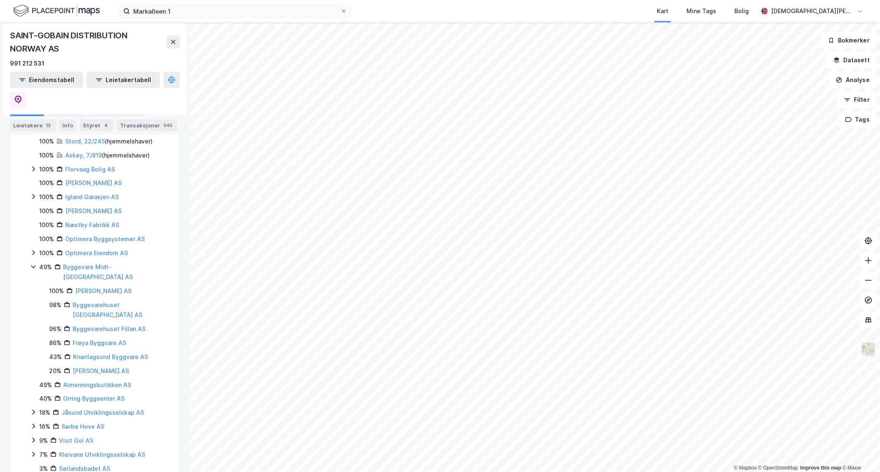
scroll to position [413, 0]
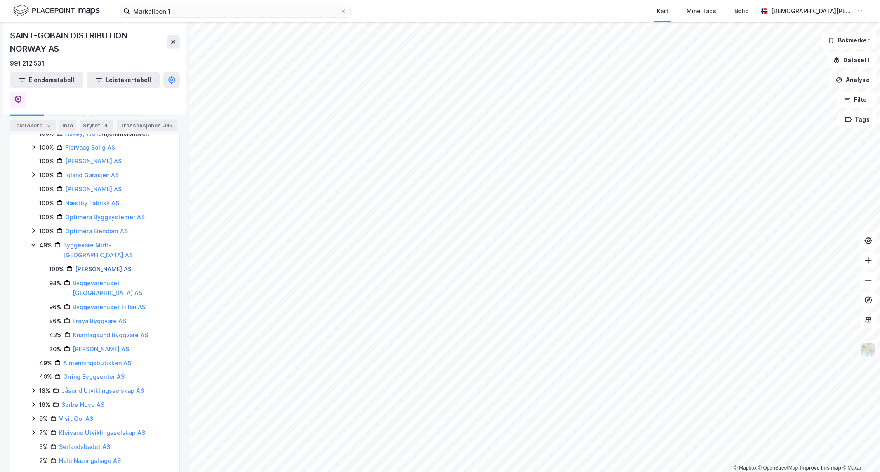
click at [109, 266] on link "[PERSON_NAME] AS" at bounding box center [103, 269] width 57 height 7
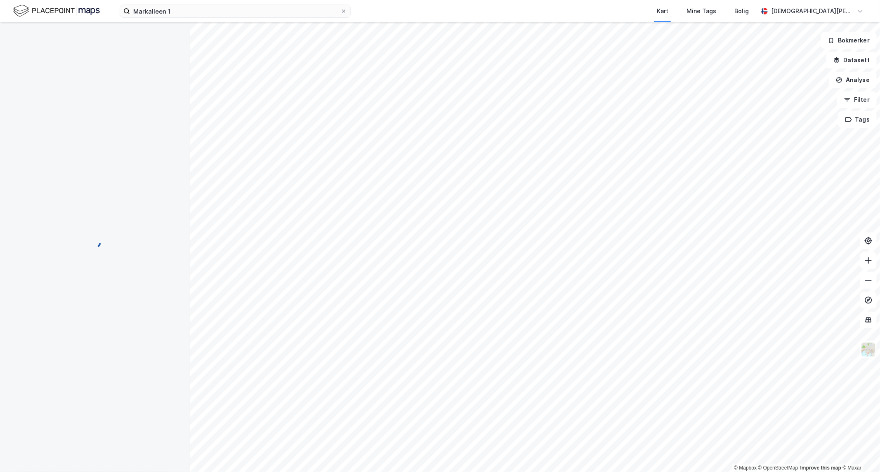
scroll to position [0, 0]
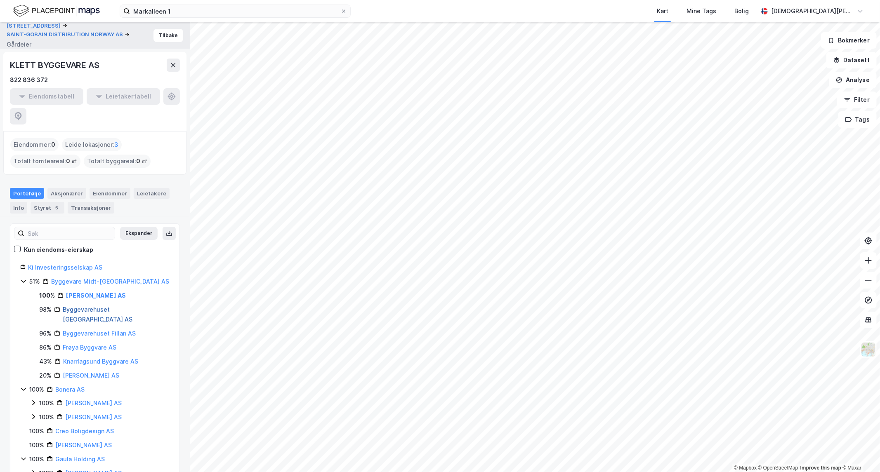
click at [102, 285] on link "Byggevarehuset [GEOGRAPHIC_DATA] AS" at bounding box center [98, 314] width 70 height 17
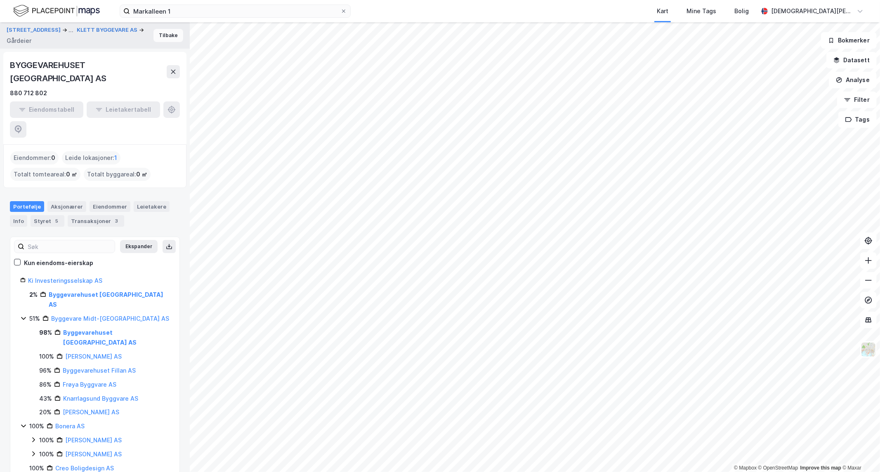
click at [159, 34] on button "Tilbake" at bounding box center [168, 35] width 30 height 13
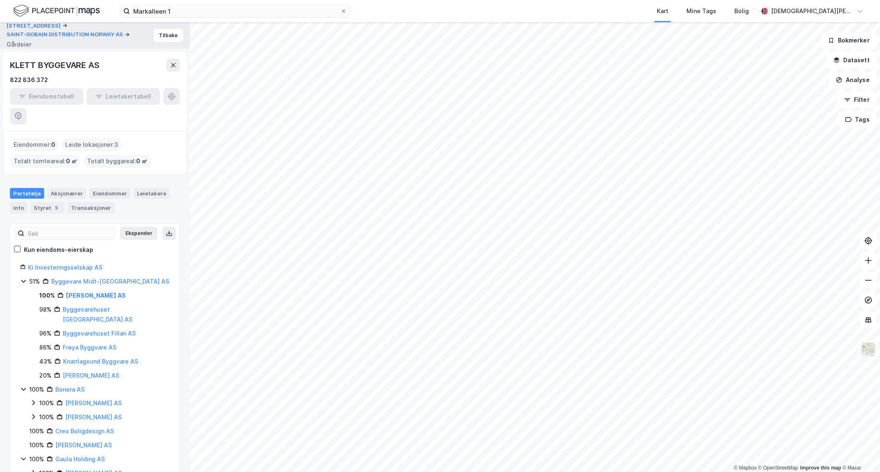
click at [151, 27] on div "Kveldsroveien 3a SAINT-GOBAIN DISTRIBUTION NORWAY AS Gårdeier Tilbake" at bounding box center [95, 35] width 190 height 26
click at [158, 37] on button "Tilbake" at bounding box center [168, 35] width 30 height 13
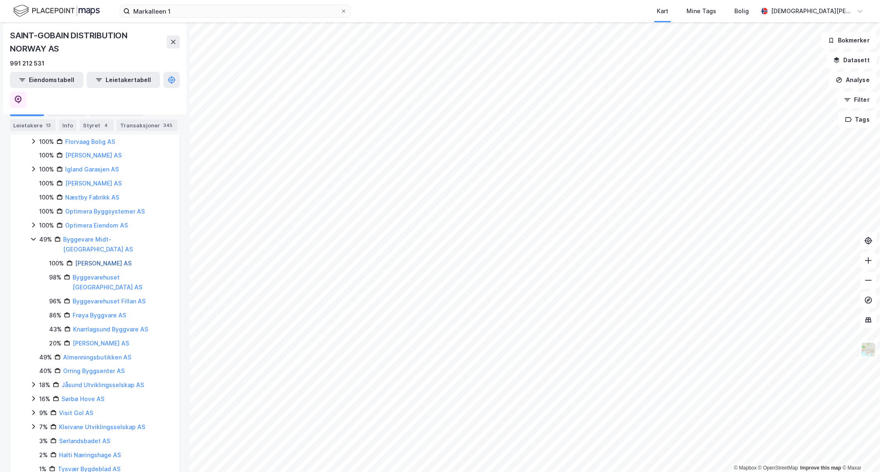
scroll to position [403, 0]
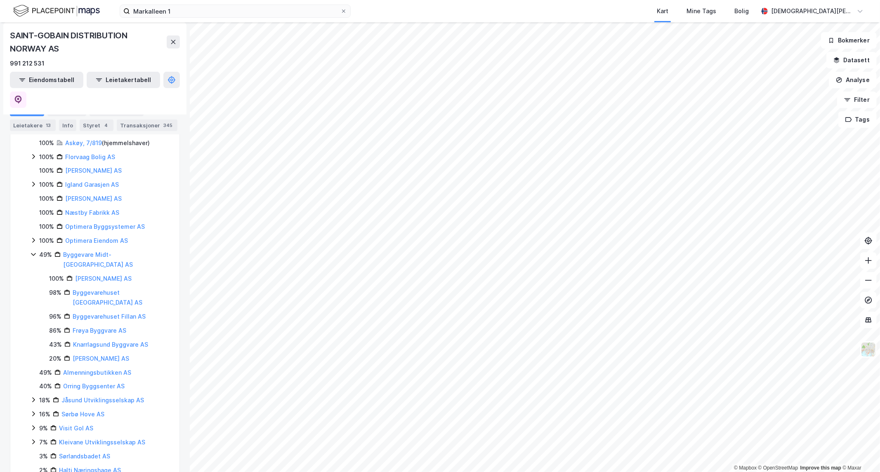
click at [34, 238] on icon at bounding box center [33, 240] width 2 height 5
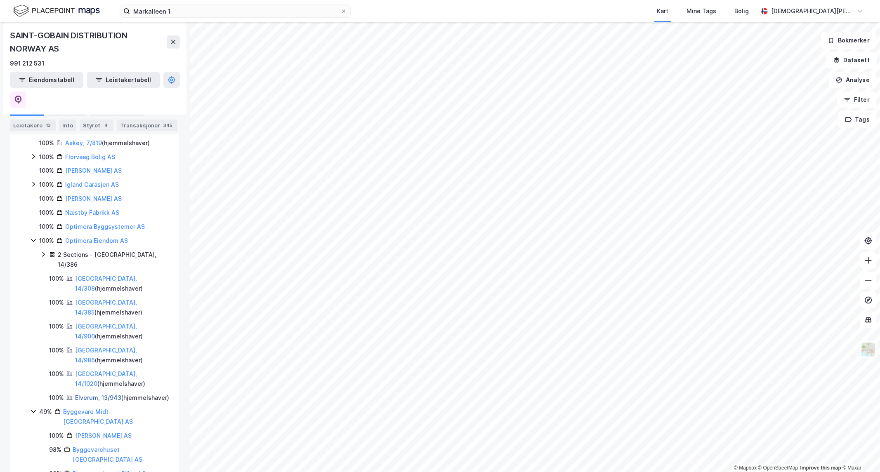
click at [94, 285] on link "Elverum, 13/943" at bounding box center [98, 397] width 46 height 7
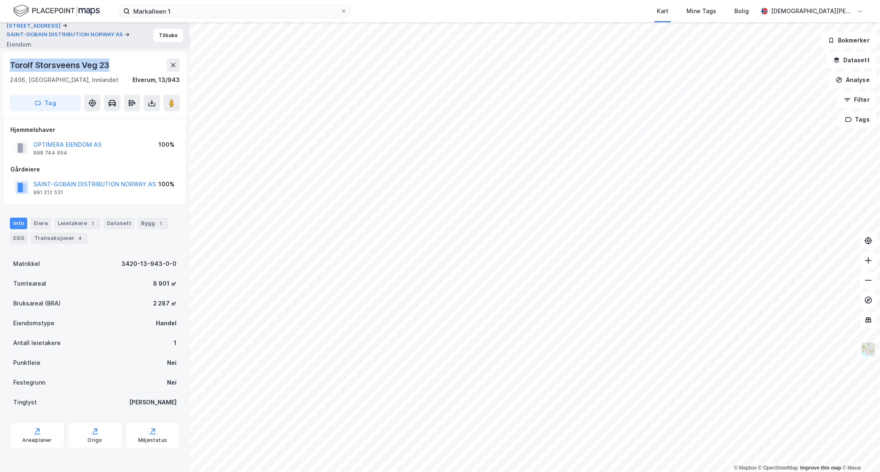
drag, startPoint x: 117, startPoint y: 64, endPoint x: 2, endPoint y: 60, distance: 115.2
click at [2, 60] on div "Kveldsroveien 3a SAINT-GOBAIN DISTRIBUTION [GEOGRAPHIC_DATA] AS Eiendom Tilbake…" at bounding box center [95, 247] width 190 height 450
copy div "Torolf Storsveens Veg 23"
click at [121, 67] on div "Torolf Storsveens Veg 23" at bounding box center [95, 65] width 170 height 13
drag, startPoint x: 87, startPoint y: 66, endPoint x: 0, endPoint y: 69, distance: 87.1
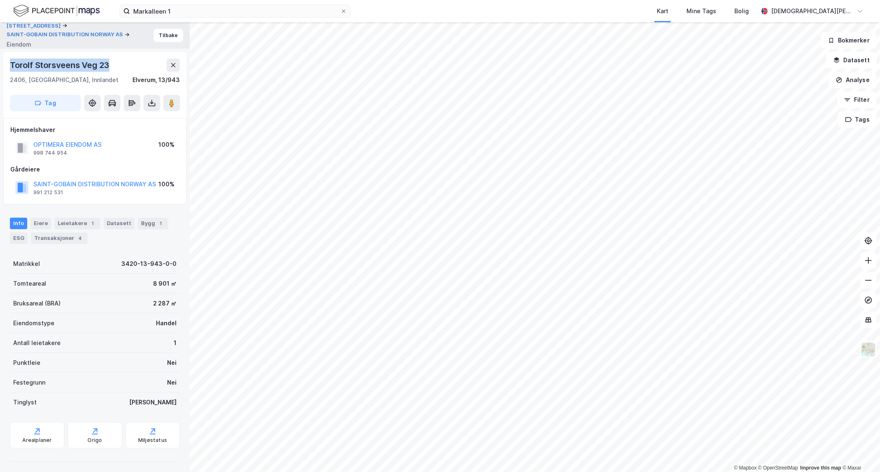
click at [0, 69] on div "Kveldsroveien 3a SAINT-GOBAIN DISTRIBUTION [GEOGRAPHIC_DATA] AS Eiendom Tilbake…" at bounding box center [95, 247] width 190 height 450
copy div "Torolf Storsveens Veg 23"
click at [157, 34] on button "Tilbake" at bounding box center [168, 35] width 30 height 13
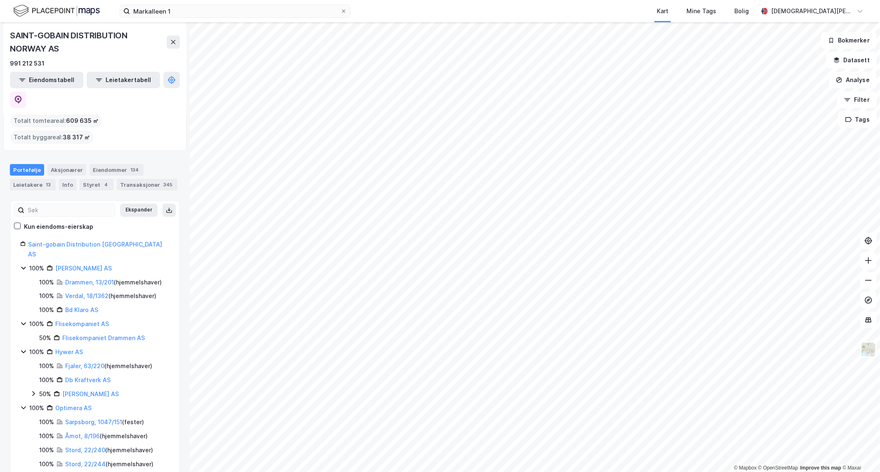
scroll to position [46, 0]
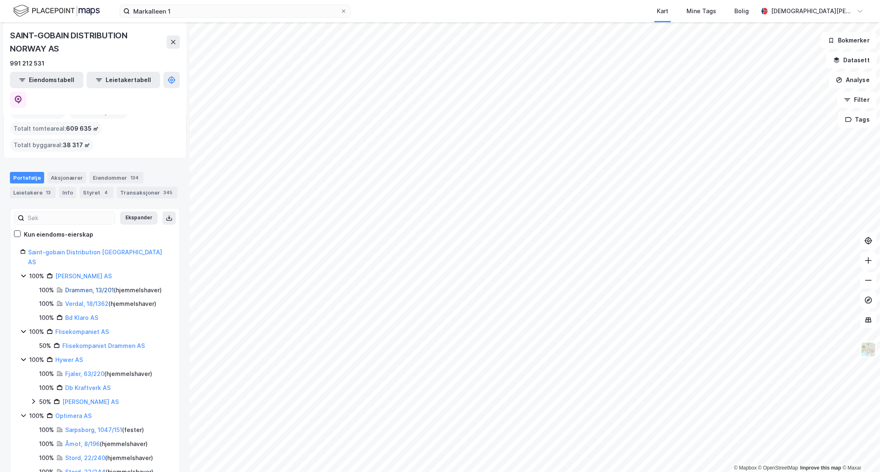
click at [100, 285] on link "Drammen, 13/201" at bounding box center [89, 290] width 49 height 7
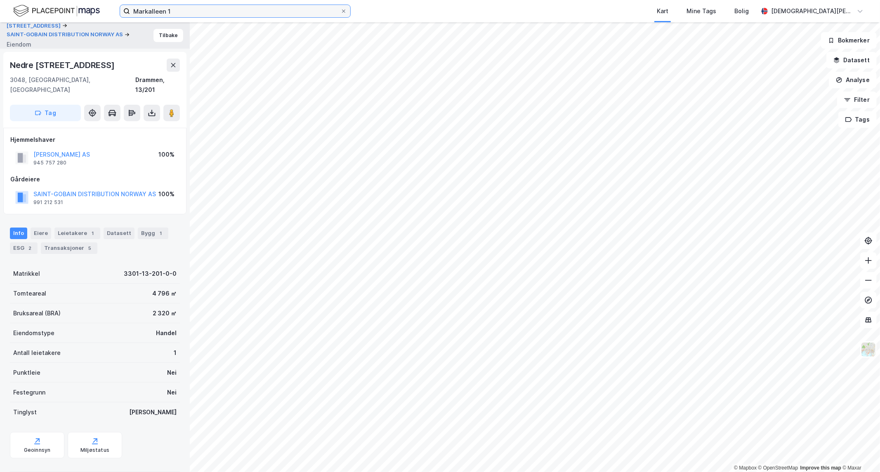
click at [174, 9] on input "Markalleen 1" at bounding box center [235, 11] width 210 height 12
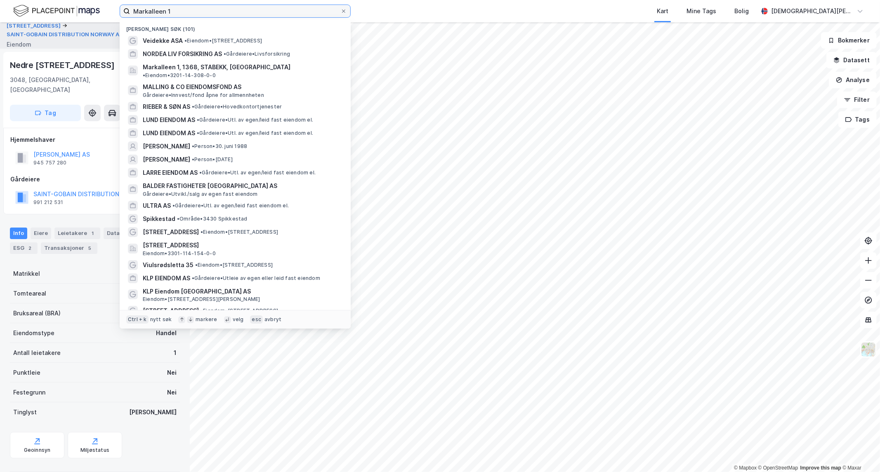
click at [174, 9] on input "Markalleen 1" at bounding box center [235, 11] width 210 height 12
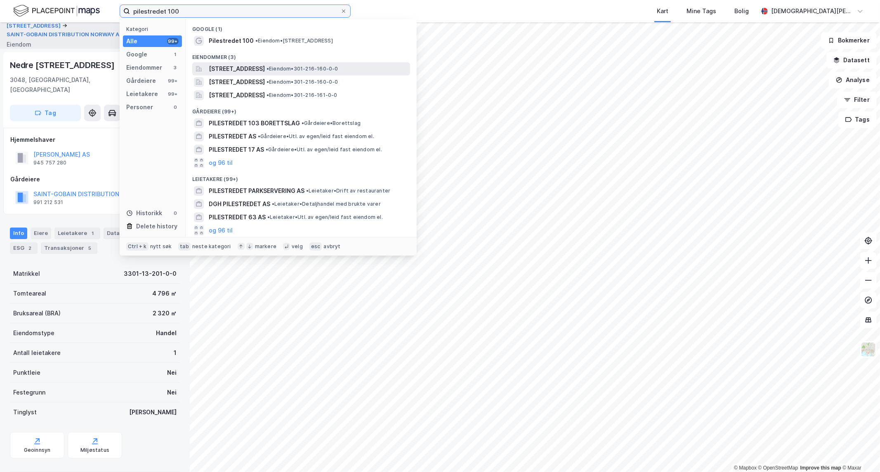
type input "pilestredet 100"
click at [252, 68] on span "[STREET_ADDRESS]" at bounding box center [237, 69] width 56 height 10
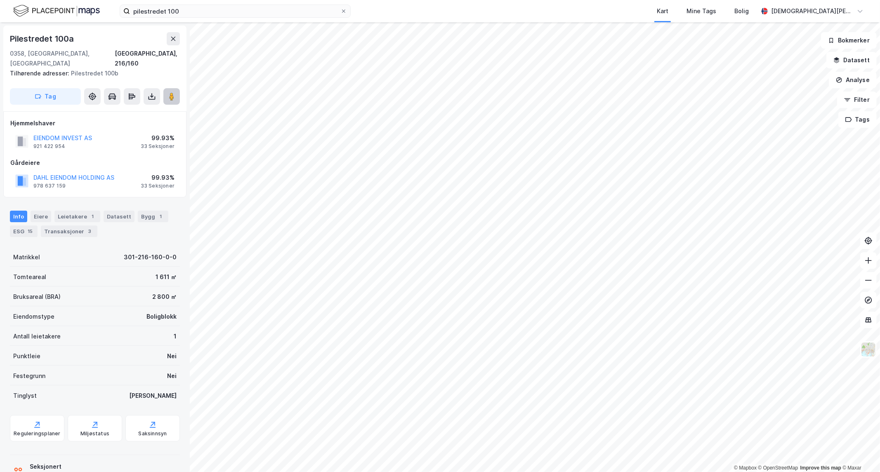
click at [175, 92] on button at bounding box center [171, 96] width 17 height 17
drag, startPoint x: 139, startPoint y: 135, endPoint x: 164, endPoint y: 133, distance: 25.7
click at [164, 133] on div "EIENDOM INVEST AS 921 422 954 99.93% 33 Seksjoner" at bounding box center [94, 142] width 169 height 20
click at [166, 143] on div "33 Seksjoner" at bounding box center [158, 146] width 34 height 7
drag, startPoint x: 170, startPoint y: 134, endPoint x: 156, endPoint y: 133, distance: 14.9
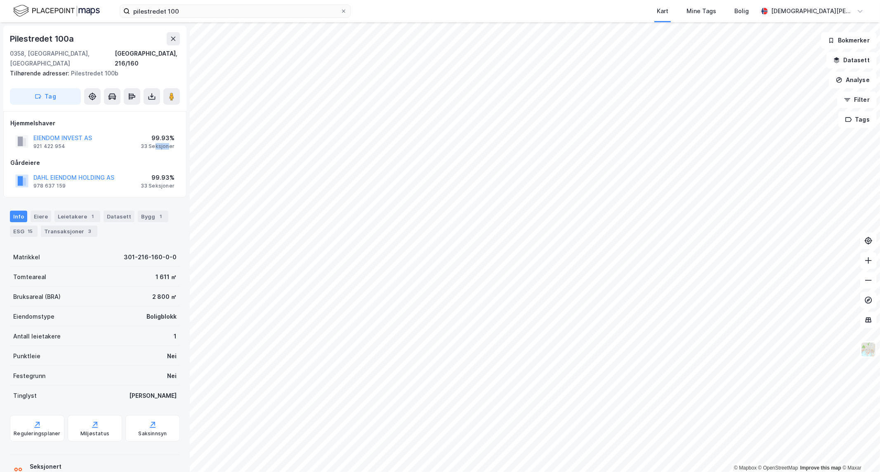
click at [156, 143] on div "33 Seksjoner" at bounding box center [158, 146] width 34 height 7
click at [70, 211] on div "Leietakere 1" at bounding box center [77, 217] width 46 height 12
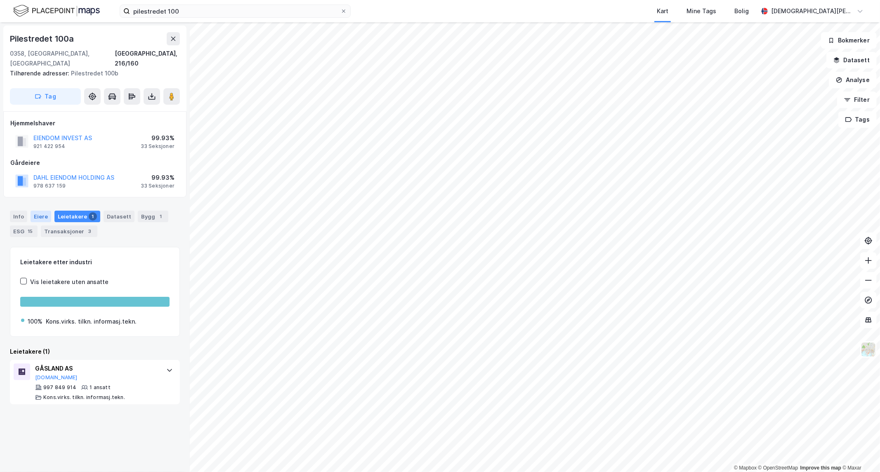
click at [35, 211] on div "Eiere" at bounding box center [41, 217] width 21 height 12
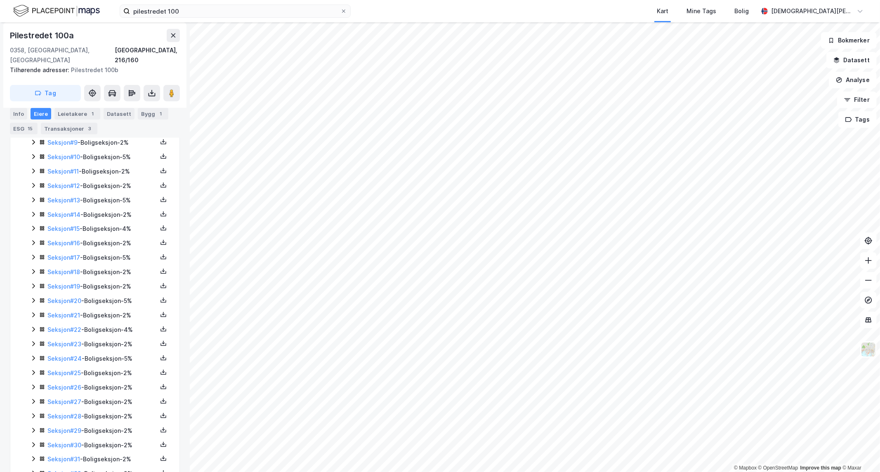
scroll to position [311, 0]
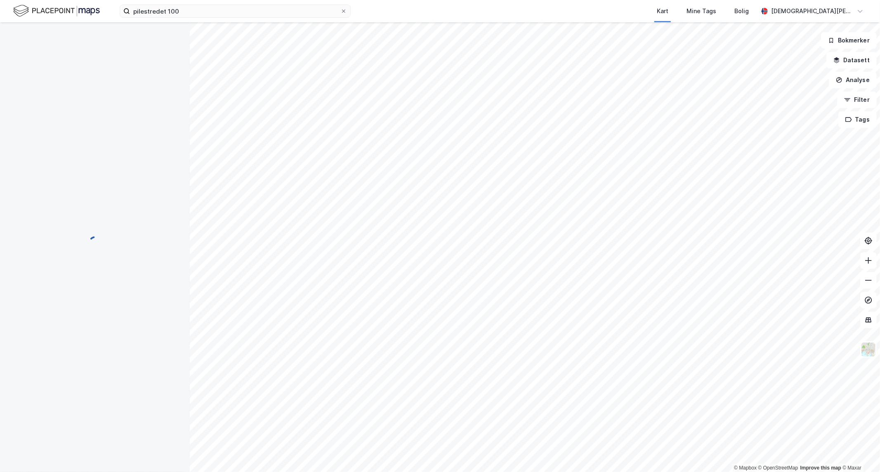
scroll to position [1, 0]
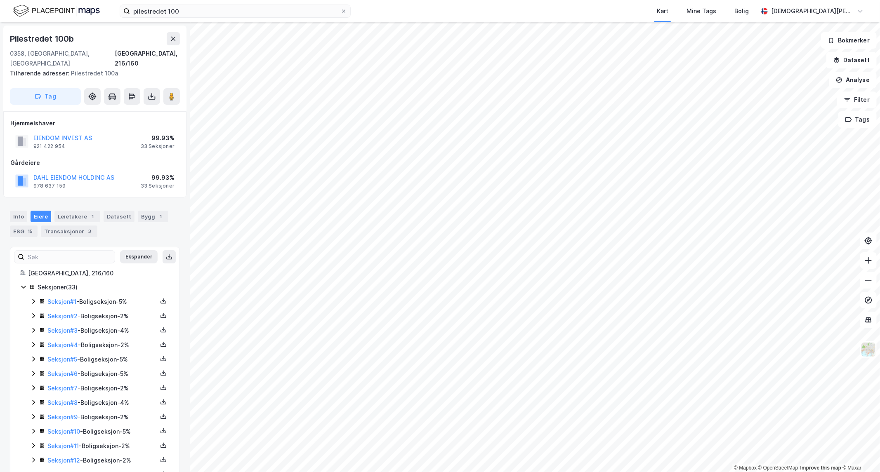
scroll to position [1, 0]
click at [0, 0] on button "EIENDOM INVEST AS" at bounding box center [0, 0] width 0 height 0
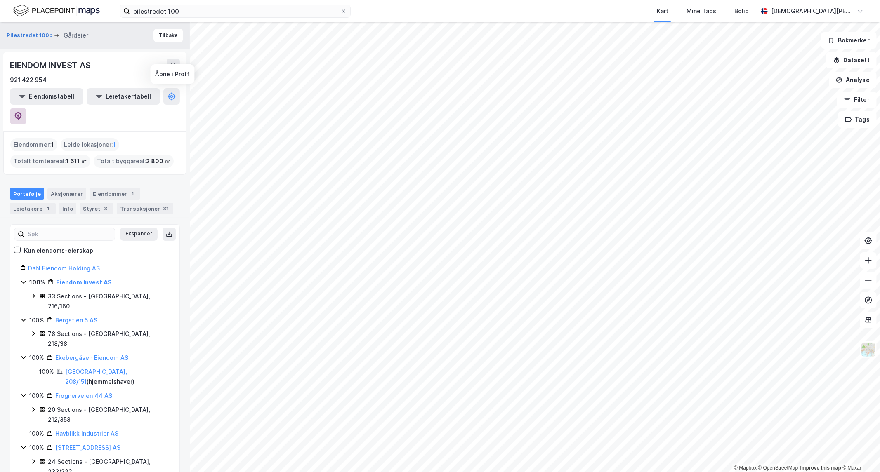
click at [22, 112] on icon at bounding box center [18, 116] width 7 height 8
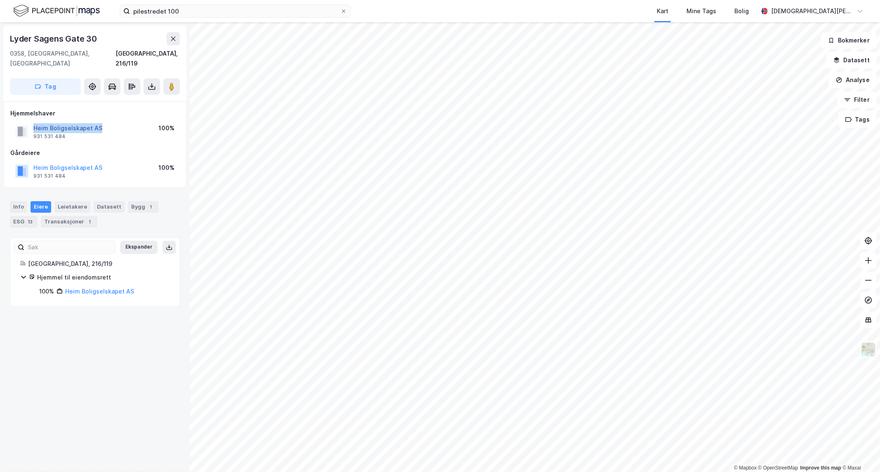
drag, startPoint x: 114, startPoint y: 115, endPoint x: 34, endPoint y: 116, distance: 80.1
click at [34, 122] on div "Heim Boligselskapet AS 931 531 484 100%" at bounding box center [94, 132] width 169 height 20
copy button "Heim Boligselskapet AS"
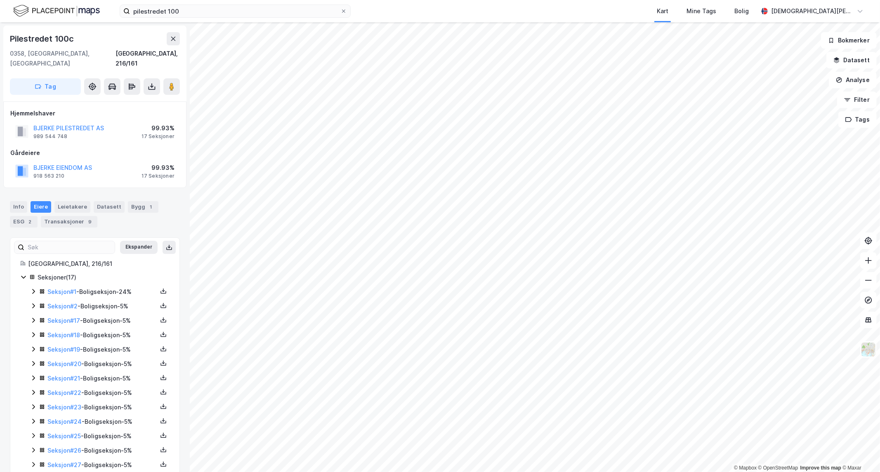
scroll to position [1, 0]
click at [0, 0] on button "BJERKE EIENDOM AS" at bounding box center [0, 0] width 0 height 0
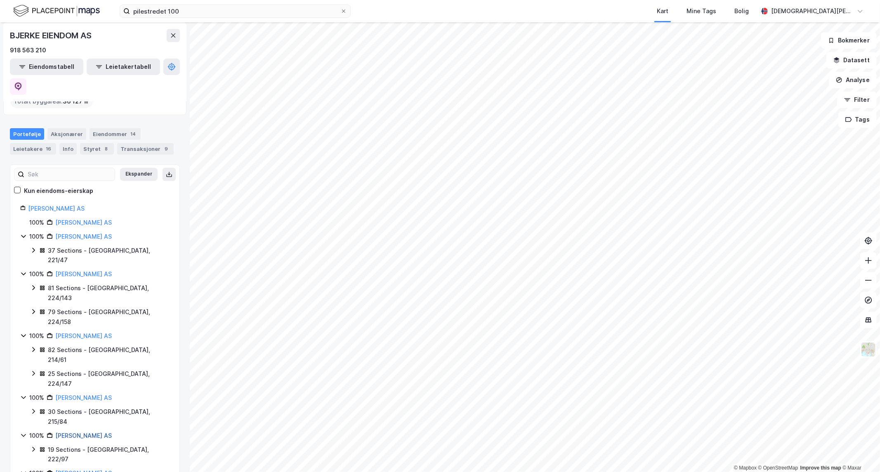
scroll to position [92, 0]
